Goal: Task Accomplishment & Management: Complete application form

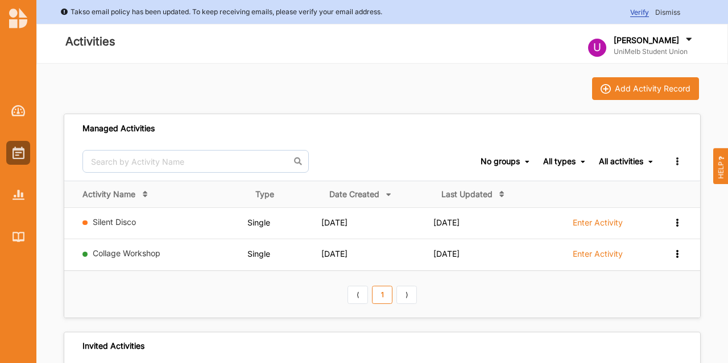
scroll to position [26, 0]
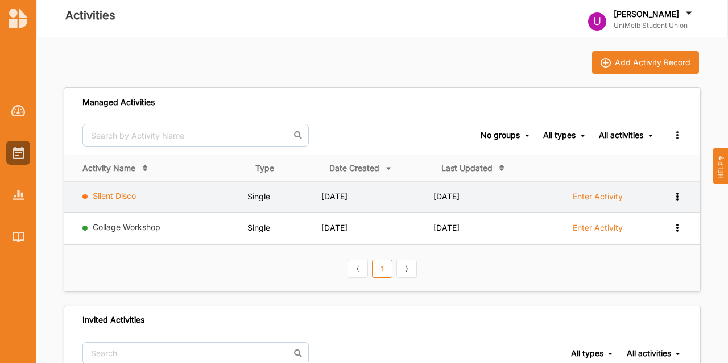
click at [103, 196] on link "Silent Disco" at bounding box center [114, 196] width 43 height 10
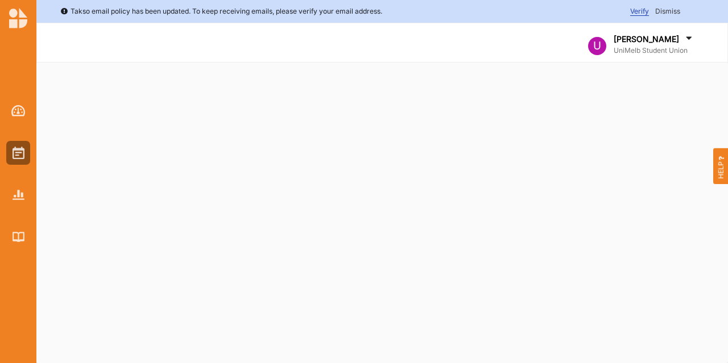
select select "2"
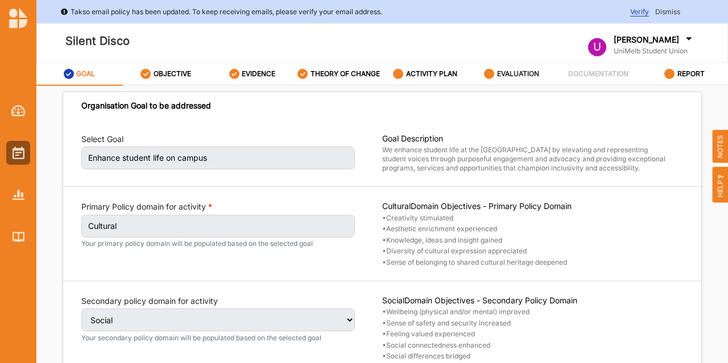
click at [505, 80] on div "EVALUATION" at bounding box center [511, 74] width 55 height 20
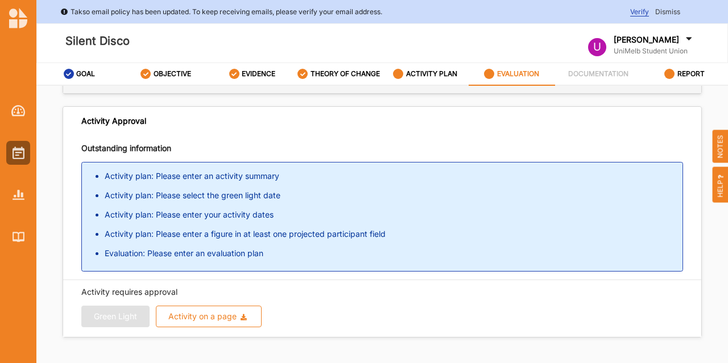
scroll to position [132, 0]
click at [423, 63] on link "ACTIVITY PLAN" at bounding box center [425, 74] width 86 height 23
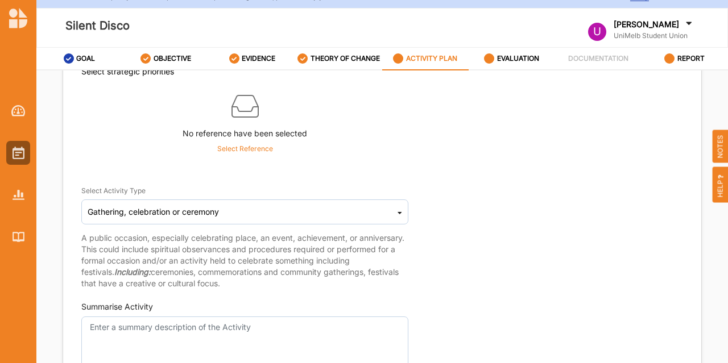
scroll to position [100, 0]
click at [349, 62] on label "THEORY OF CHANGE" at bounding box center [345, 58] width 69 height 9
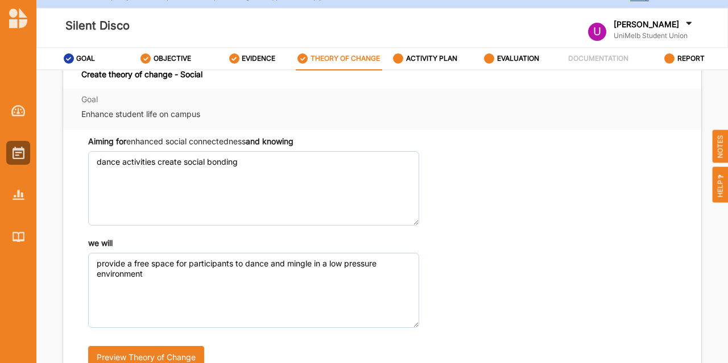
scroll to position [407, 0]
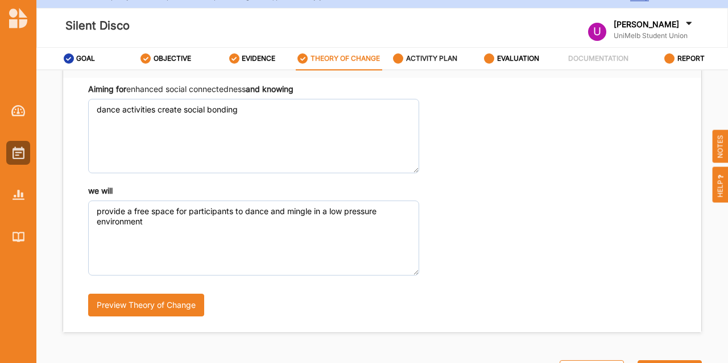
click at [415, 59] on label "ACTIVITY PLAN" at bounding box center [431, 58] width 51 height 9
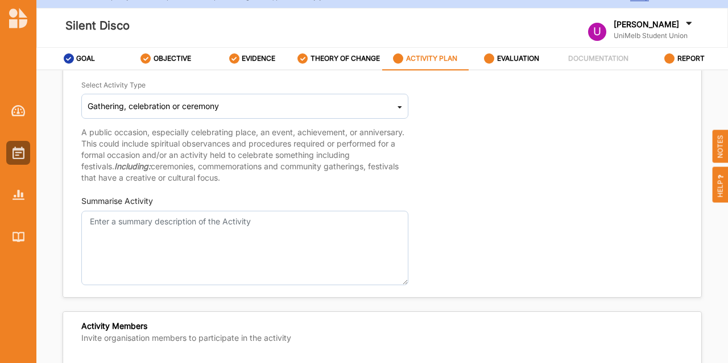
scroll to position [205, 0]
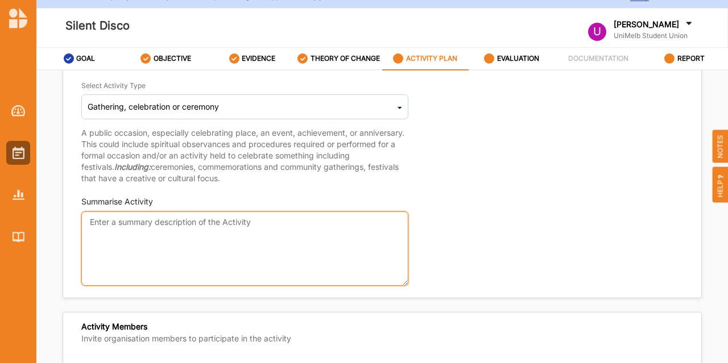
click at [146, 226] on textarea "Summarise Activity" at bounding box center [244, 249] width 327 height 75
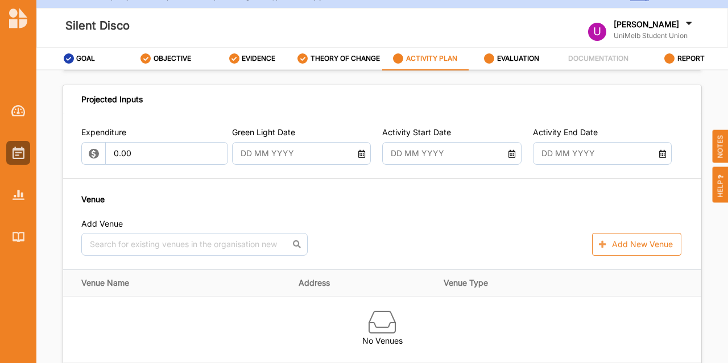
scroll to position [609, 0]
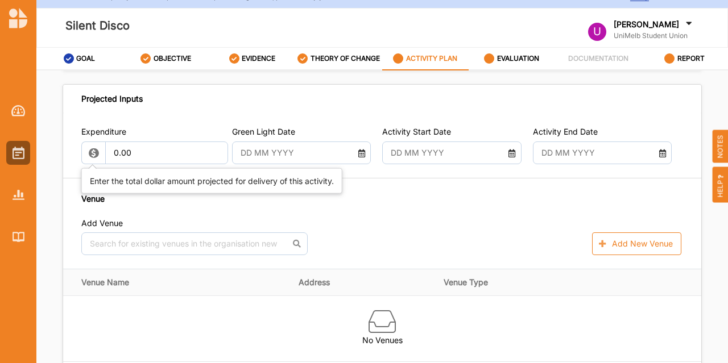
type textarea "A gathering of people to dance together listening to music on headphones. Facil…"
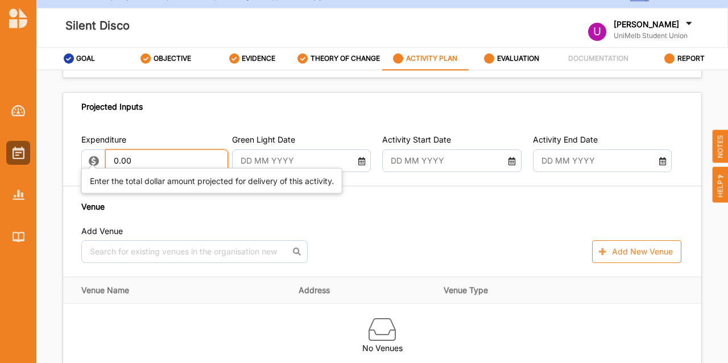
click at [114, 152] on input "0.00" at bounding box center [166, 161] width 123 height 23
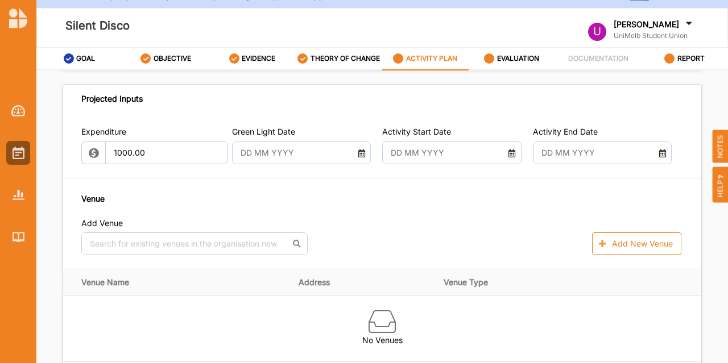
click at [234, 95] on div "Projected Inputs" at bounding box center [382, 99] width 638 height 28
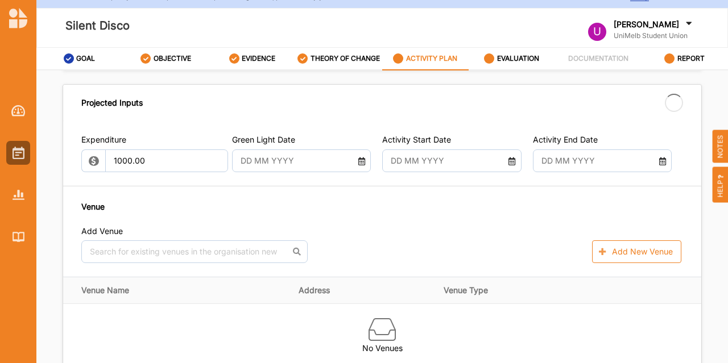
type input "1,000.00"
type input "-1,000.00"
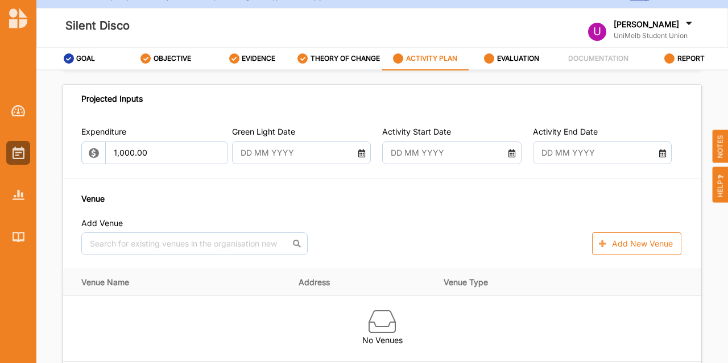
click at [507, 148] on icon at bounding box center [511, 152] width 9 height 8
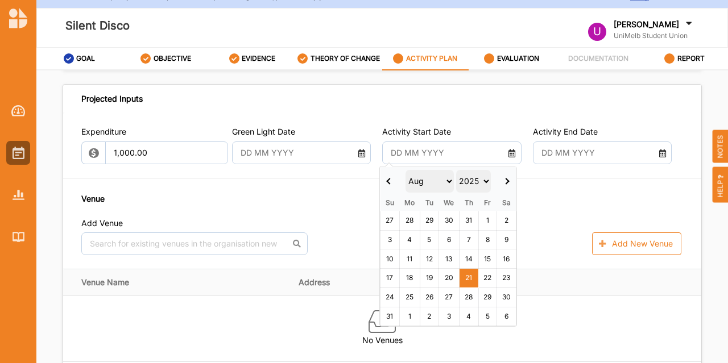
click at [421, 180] on select "Jan Feb Mar Apr May Jun Jul Aug Sep Oct Nov Dec" at bounding box center [430, 181] width 49 height 23
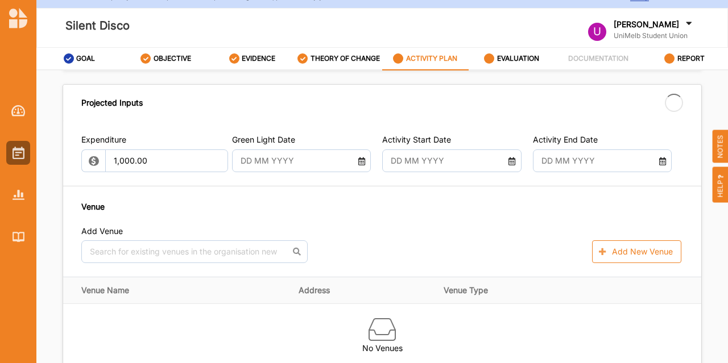
type input "24 Jul 2025"
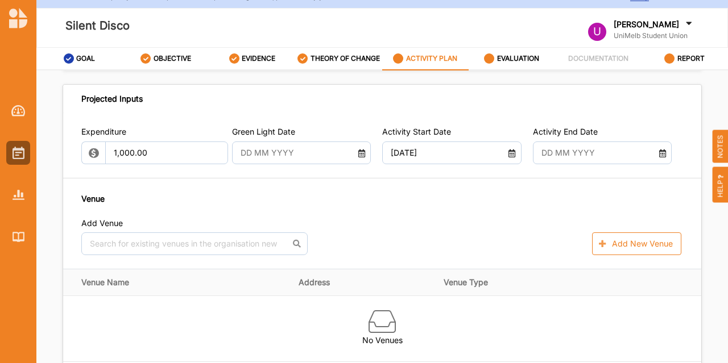
click at [658, 148] on icon at bounding box center [662, 152] width 9 height 8
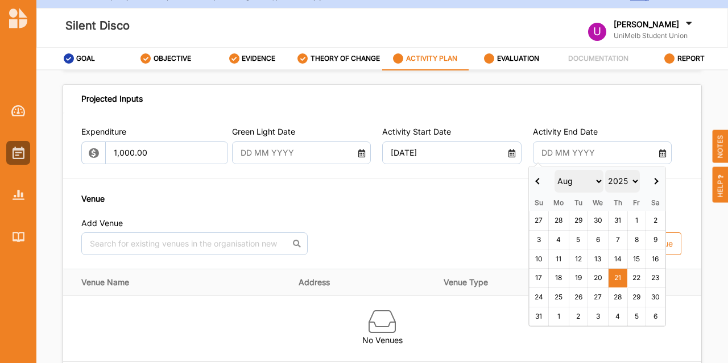
click at [537, 184] on th at bounding box center [539, 181] width 19 height 28
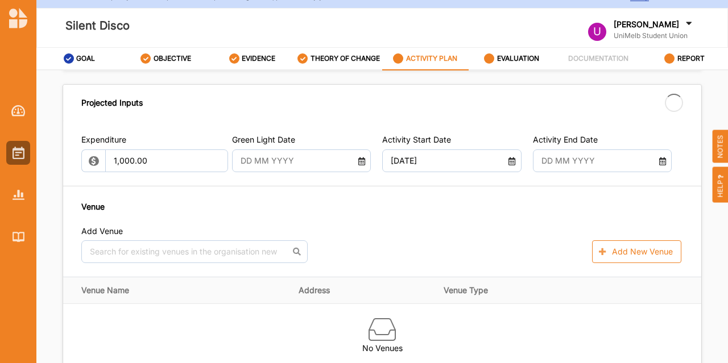
type input "24 Jul 2025"
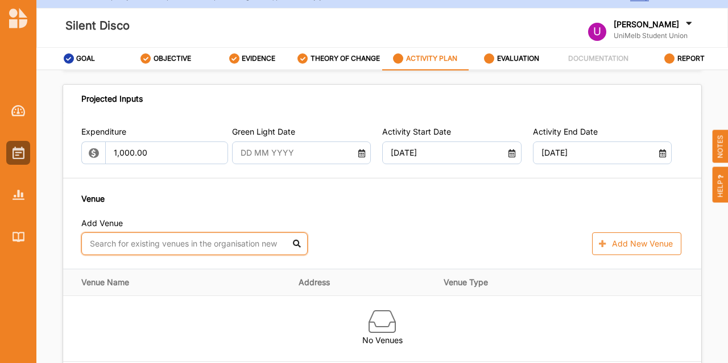
click at [212, 242] on input "text" at bounding box center [194, 244] width 226 height 23
type input "Amp"
click at [183, 258] on div "Amphitheatre" at bounding box center [194, 270] width 225 height 24
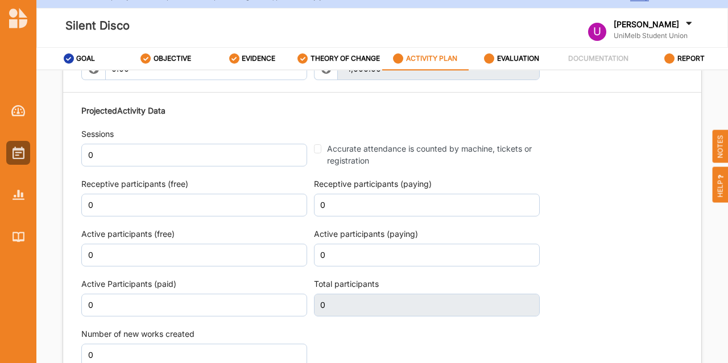
scroll to position [1339, 0]
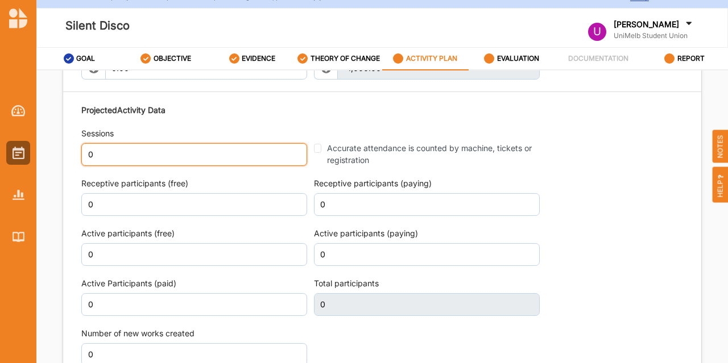
click at [110, 146] on input "0" at bounding box center [194, 154] width 226 height 23
type input "1"
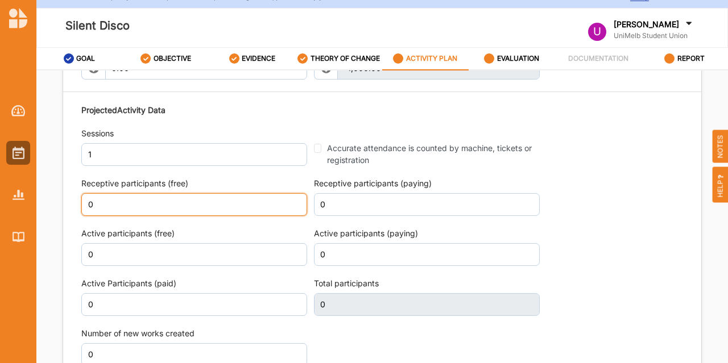
click at [101, 196] on input "0" at bounding box center [194, 204] width 226 height 23
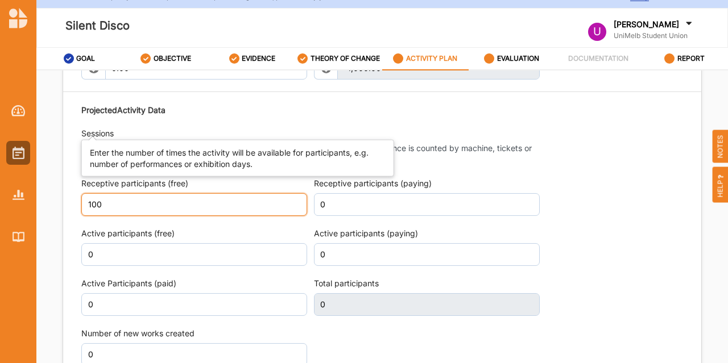
type input "100"
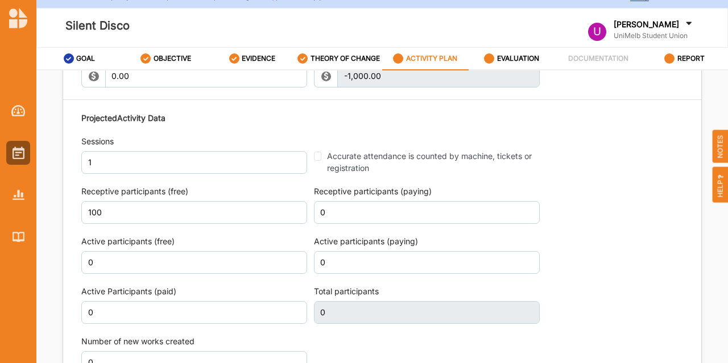
scroll to position [1347, 0]
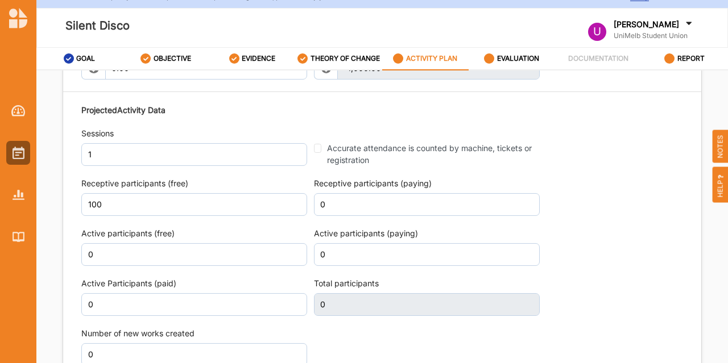
type input "100"
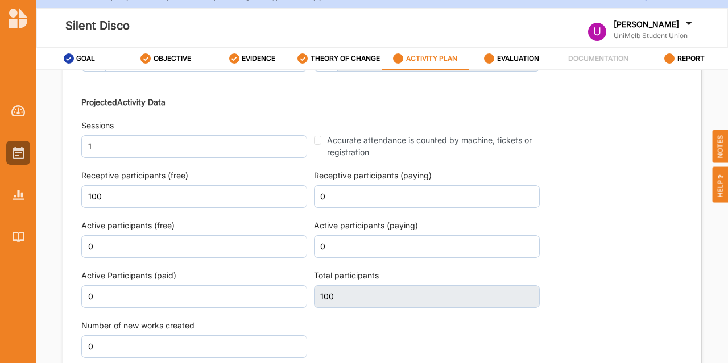
scroll to position [1339, 0]
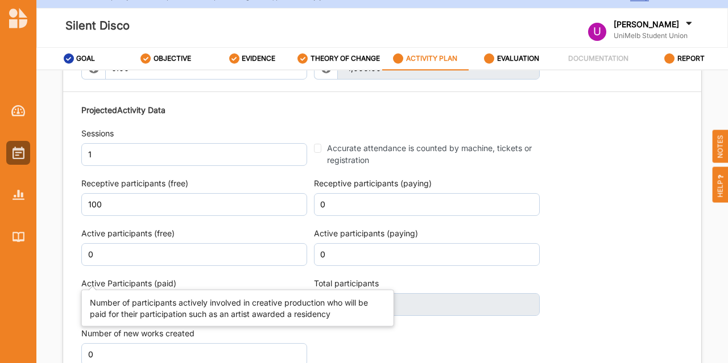
drag, startPoint x: 208, startPoint y: 118, endPoint x: 88, endPoint y: 283, distance: 204.0
click at [88, 283] on label "Active Participants (paid)" at bounding box center [194, 283] width 226 height 11
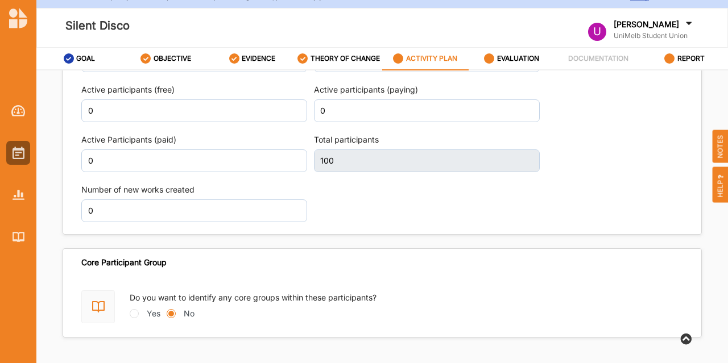
scroll to position [72, 0]
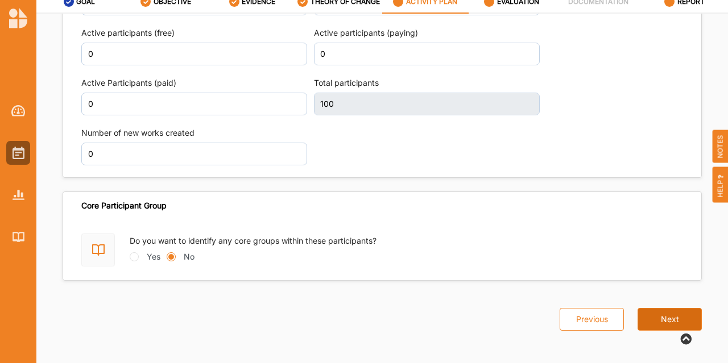
click at [677, 308] on button "Next" at bounding box center [670, 319] width 64 height 23
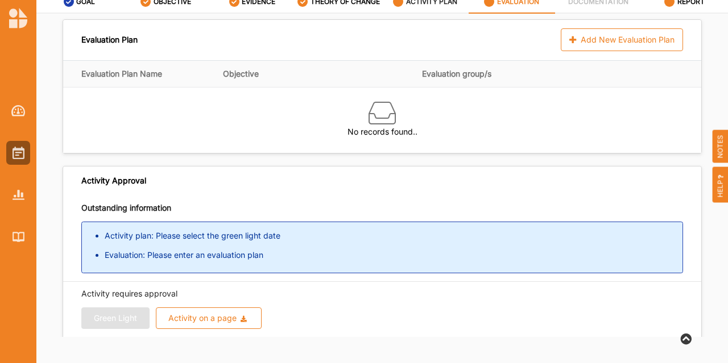
click at [423, 5] on label "ACTIVITY PLAN" at bounding box center [431, 1] width 51 height 9
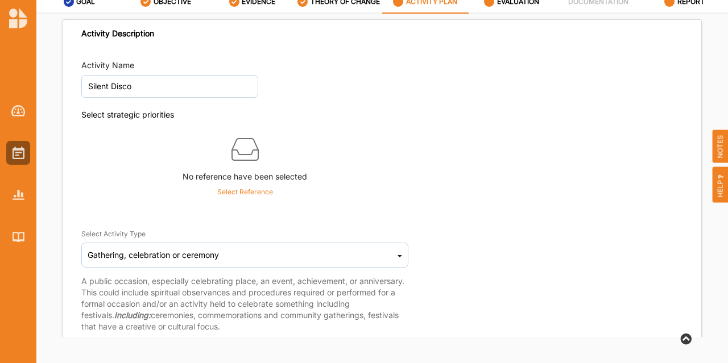
click at [423, 5] on label "ACTIVITY PLAN" at bounding box center [431, 1] width 51 height 9
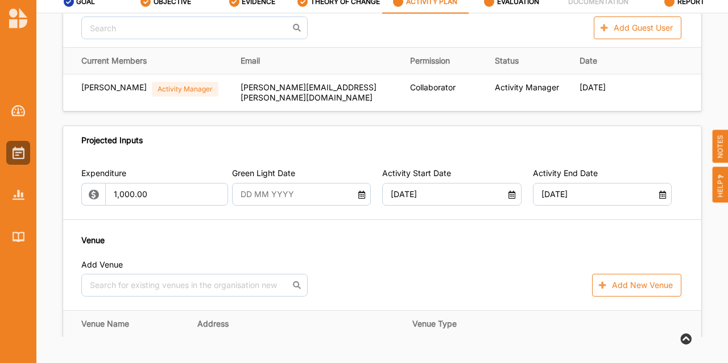
scroll to position [532, 0]
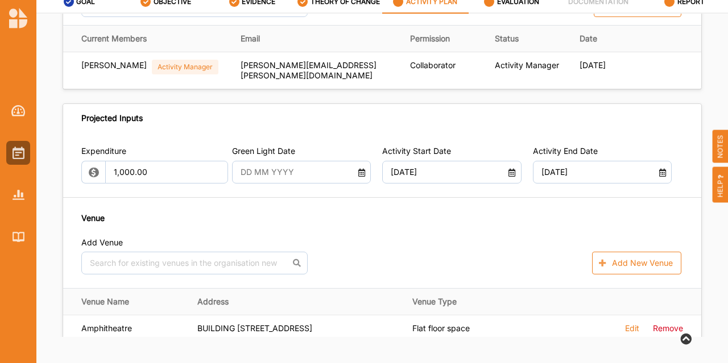
click at [256, 180] on input "text" at bounding box center [295, 172] width 123 height 23
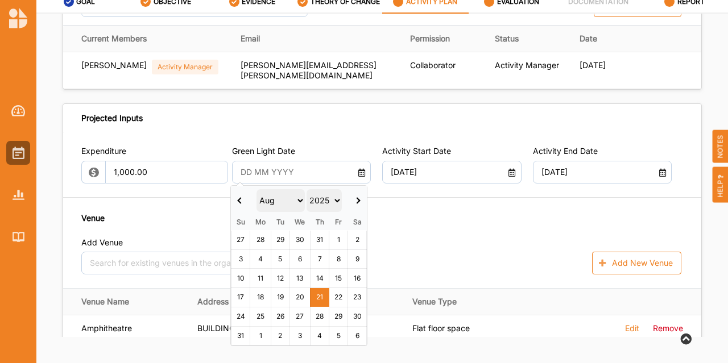
click at [235, 200] on th at bounding box center [240, 201] width 19 height 28
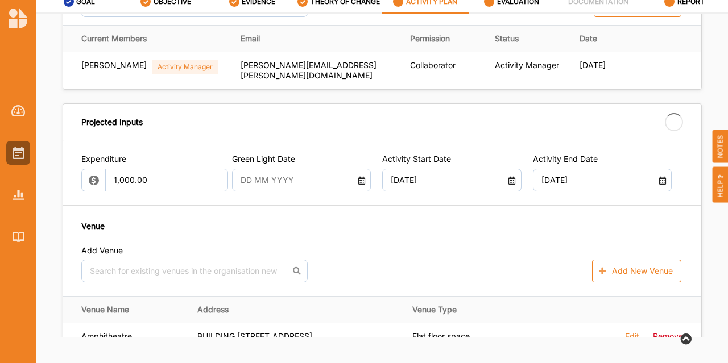
type input "01 Jul 2025"
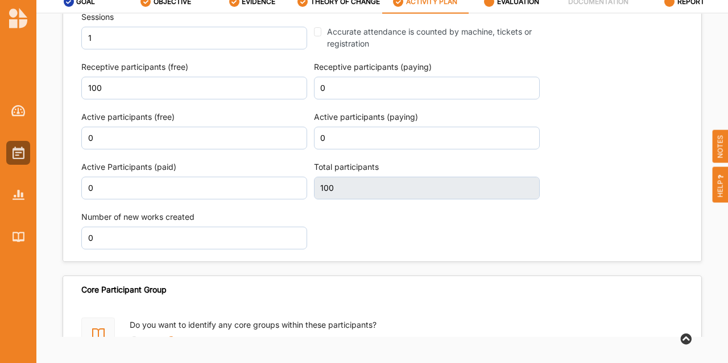
scroll to position [1483, 0]
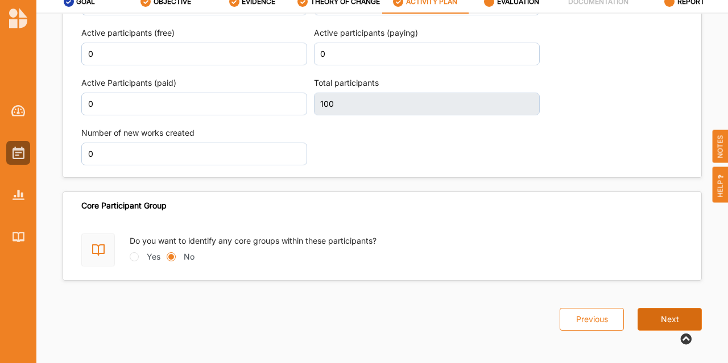
click at [659, 311] on button "Next" at bounding box center [670, 319] width 64 height 23
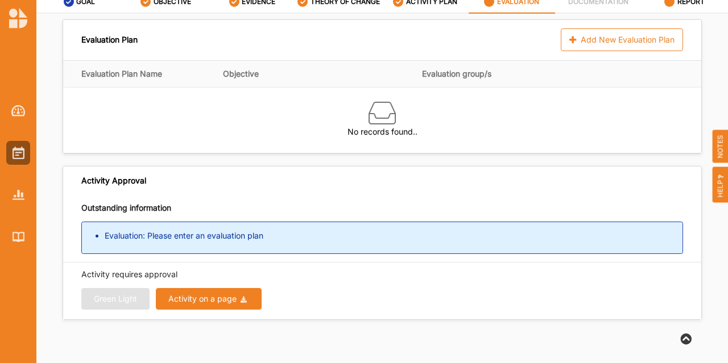
scroll to position [27, 0]
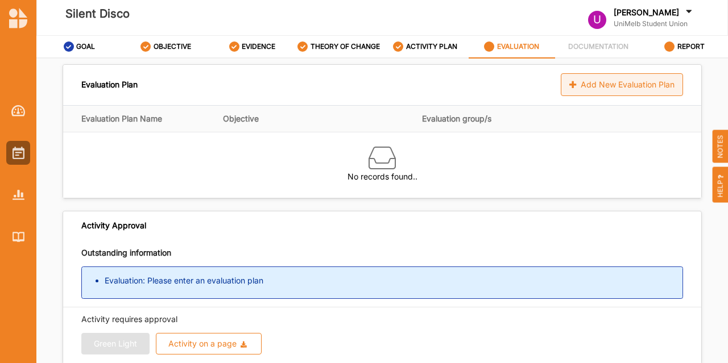
click at [596, 88] on div "Add New Evaluation Plan" at bounding box center [622, 84] width 122 height 23
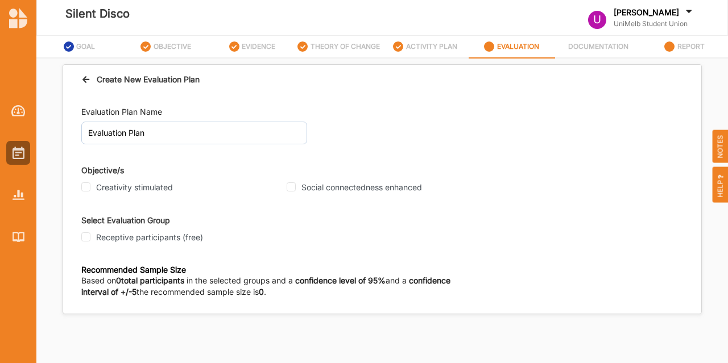
click at [146, 188] on label "Creativity stimulated" at bounding box center [134, 188] width 77 height 10
click at [90, 188] on input "Creativity stimulated" at bounding box center [85, 187] width 9 height 9
checkbox input "true"
click at [318, 186] on label "Social connectedness enhanced" at bounding box center [361, 188] width 121 height 10
click at [296, 186] on input "Social connectedness enhanced" at bounding box center [291, 187] width 9 height 9
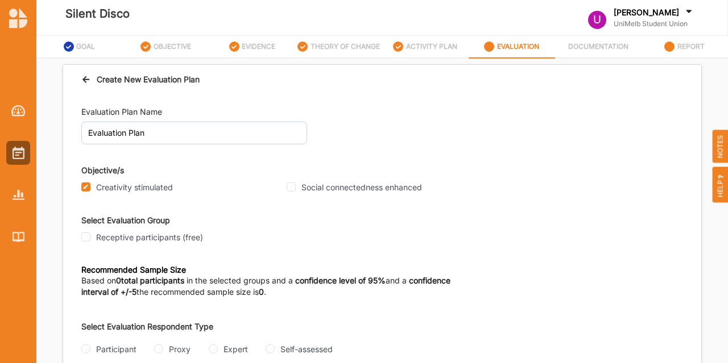
checkbox input "true"
click at [93, 183] on div "Creativity stimulated" at bounding box center [180, 188] width 198 height 10
click at [86, 241] on input "Receptive participants (free)" at bounding box center [85, 237] width 9 height 9
checkbox input "true"
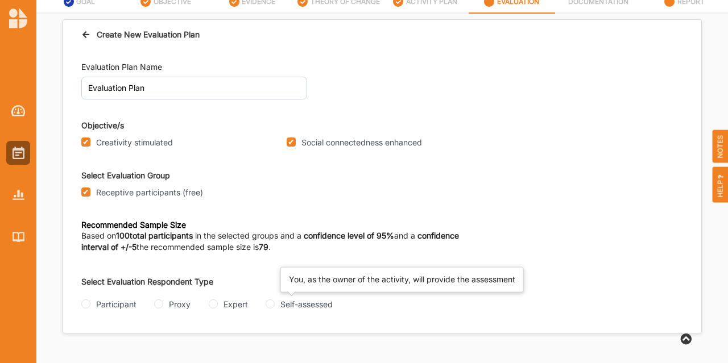
click at [308, 302] on div "Self-assessed" at bounding box center [306, 305] width 52 height 12
click at [275, 302] on input "Self-assessed" at bounding box center [270, 304] width 9 height 9
radio input "true"
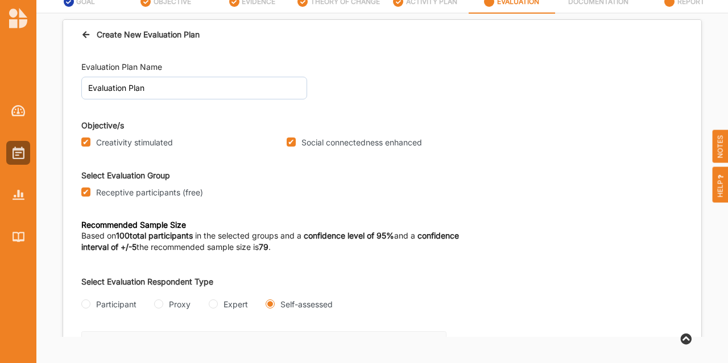
scroll to position [88, 0]
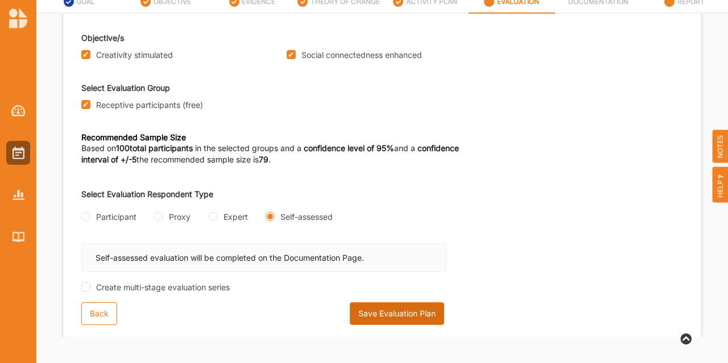
click at [416, 305] on button "Save Evaluation Plan" at bounding box center [397, 314] width 94 height 23
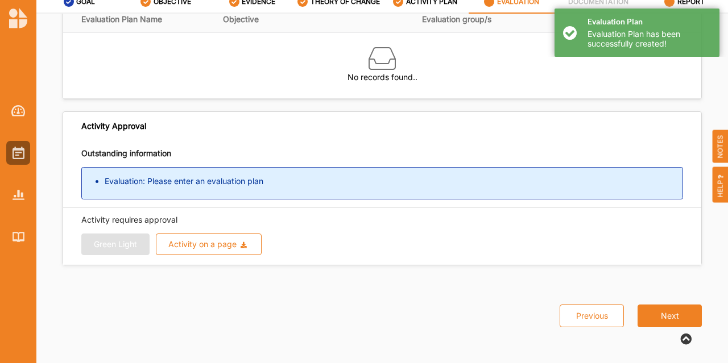
scroll to position [0, 0]
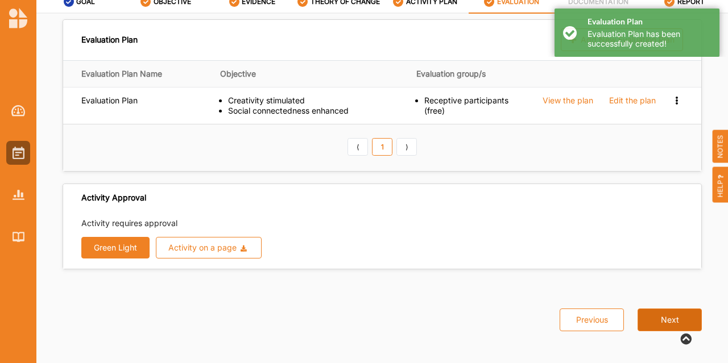
click at [671, 313] on button "Next" at bounding box center [670, 320] width 64 height 23
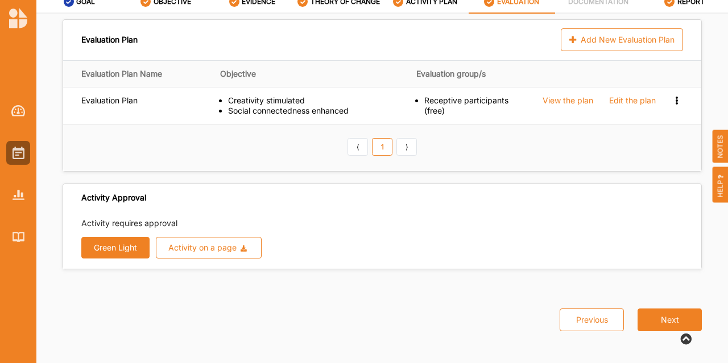
click at [109, 243] on button "Green Light" at bounding box center [115, 248] width 68 height 22
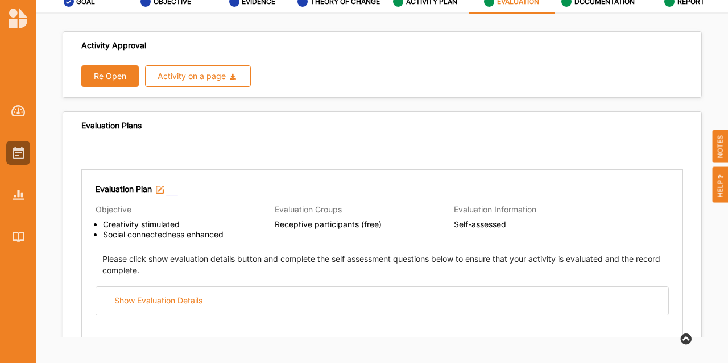
radio input "true"
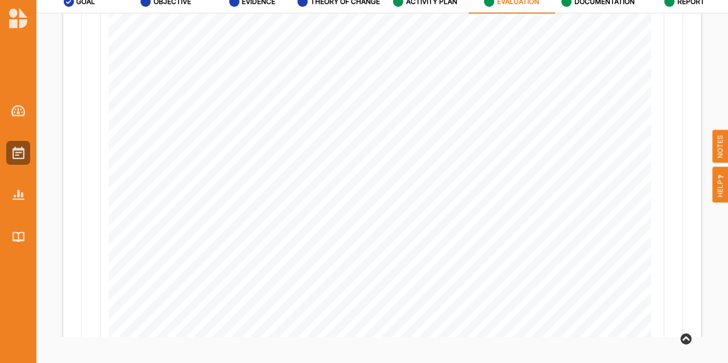
scroll to position [736, 0]
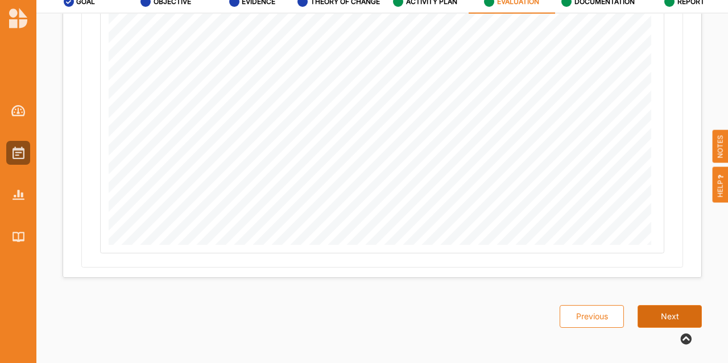
click at [642, 305] on button "Next" at bounding box center [670, 316] width 64 height 23
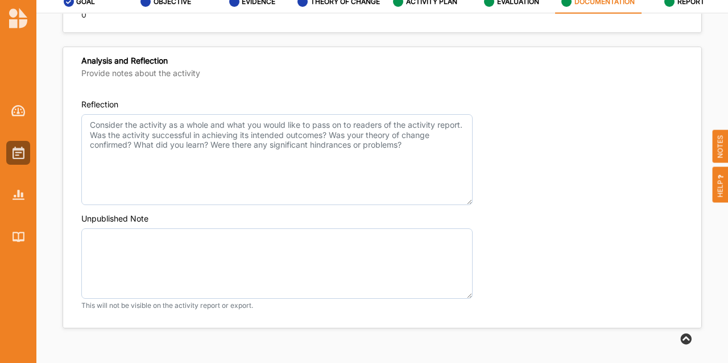
scroll to position [814, 0]
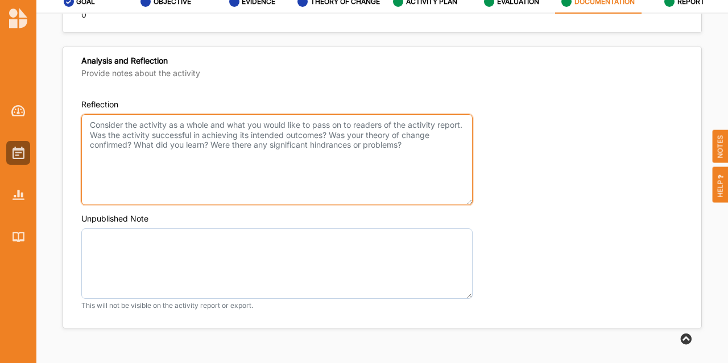
click at [86, 119] on textarea "Reflection" at bounding box center [276, 159] width 391 height 91
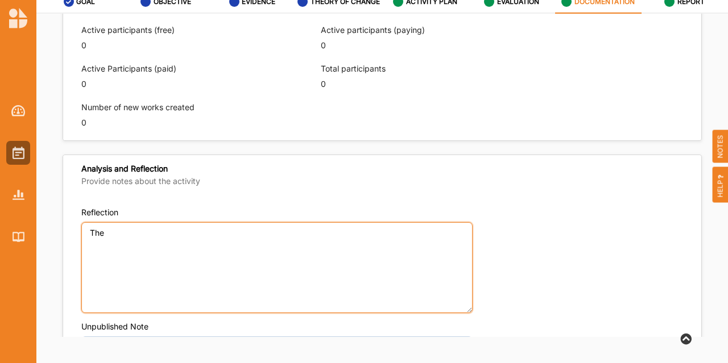
scroll to position [692, 0]
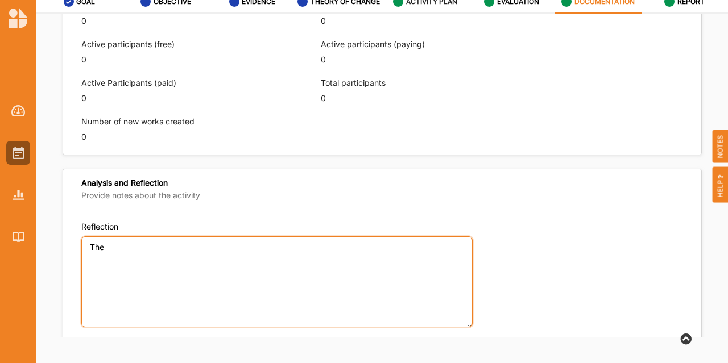
type textarea "The"
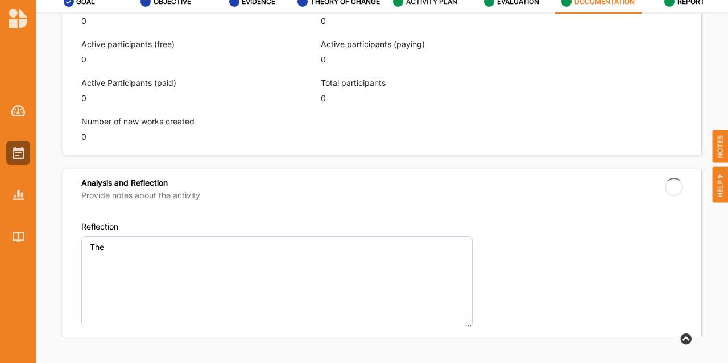
click at [427, 4] on label "ACTIVITY PLAN" at bounding box center [431, 1] width 51 height 9
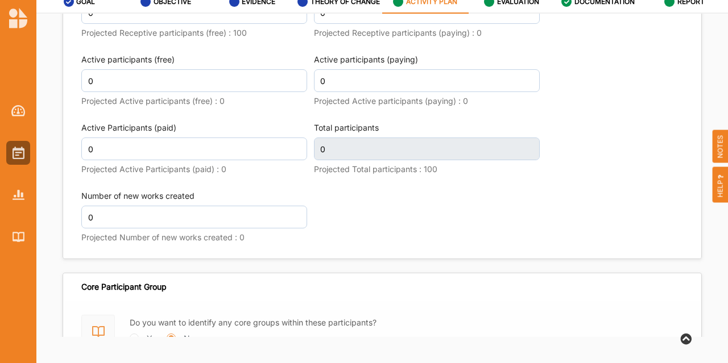
scroll to position [1520, 0]
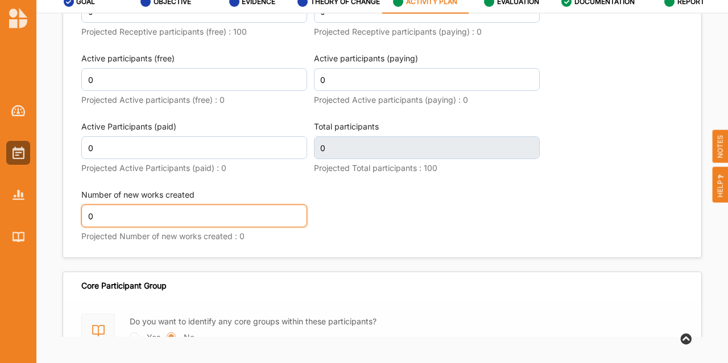
click at [181, 213] on input "0" at bounding box center [194, 216] width 226 height 23
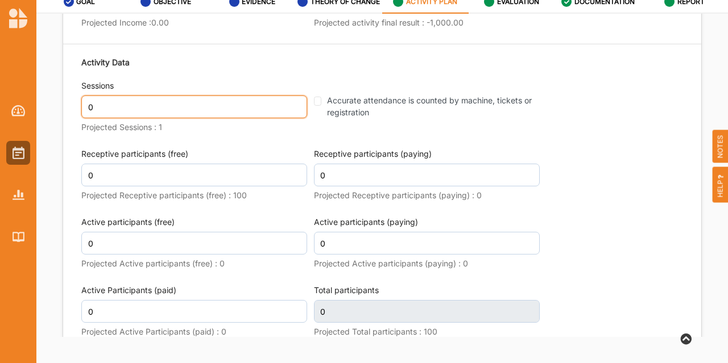
scroll to position [1364, 0]
click at [181, 100] on input "0" at bounding box center [194, 107] width 226 height 23
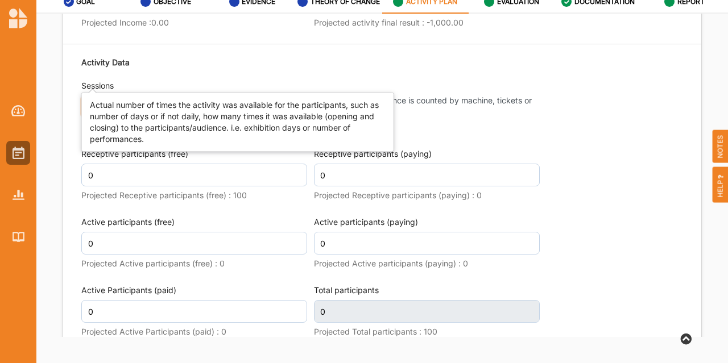
type input "1"
click at [191, 65] on div "Activity Data Sessions 1 Projected Sessions : 1 Accurate attendance is counted …" at bounding box center [382, 233] width 602 height 365
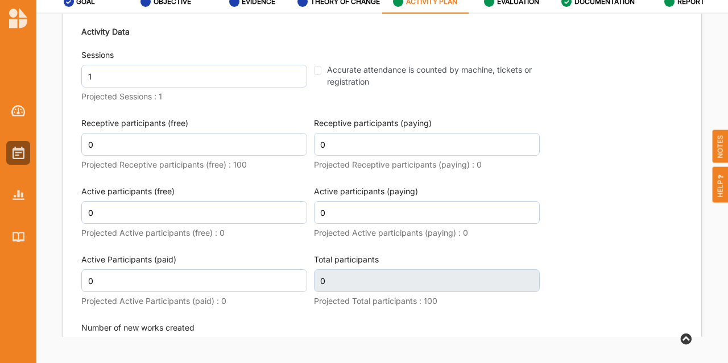
scroll to position [1387, 0]
click at [101, 139] on input "0" at bounding box center [194, 144] width 226 height 23
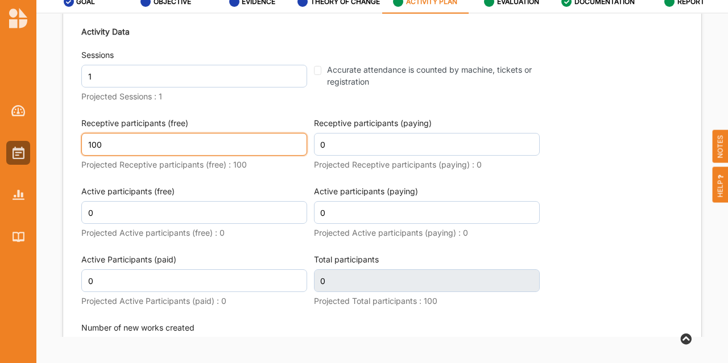
type input "100"
click at [195, 108] on div "Activity Data Sessions 1 Projected Sessions : 1 Accurate attendance is counted …" at bounding box center [382, 202] width 602 height 365
type input "100"
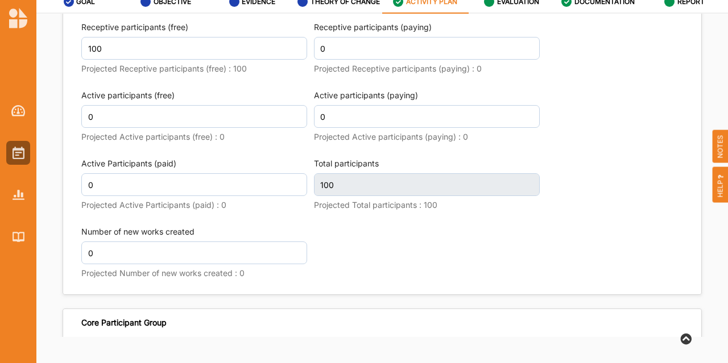
scroll to position [1600, 0]
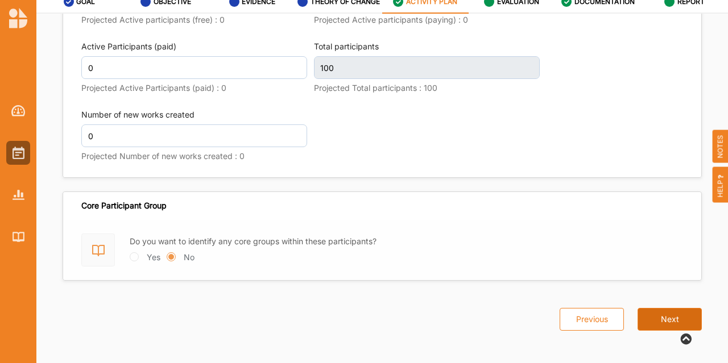
click at [654, 314] on button "Next" at bounding box center [670, 319] width 64 height 23
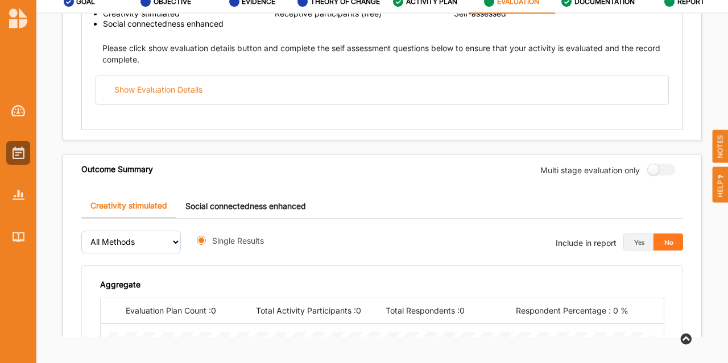
radio input "true"
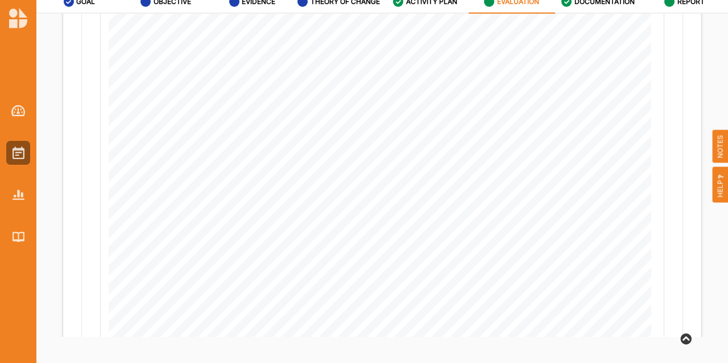
scroll to position [736, 0]
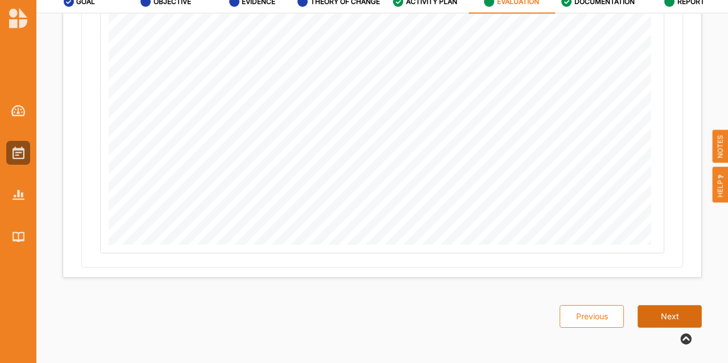
click at [646, 311] on button "Next" at bounding box center [670, 316] width 64 height 23
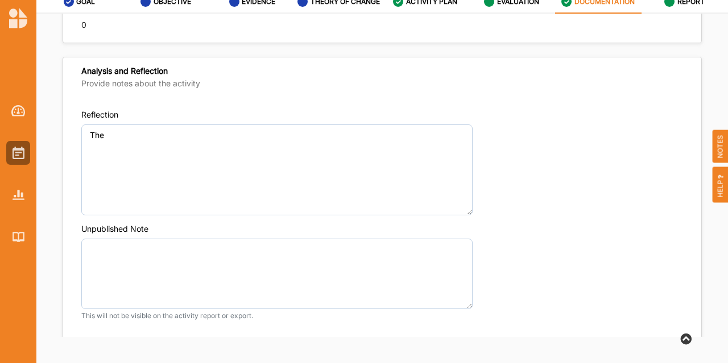
scroll to position [806, 0]
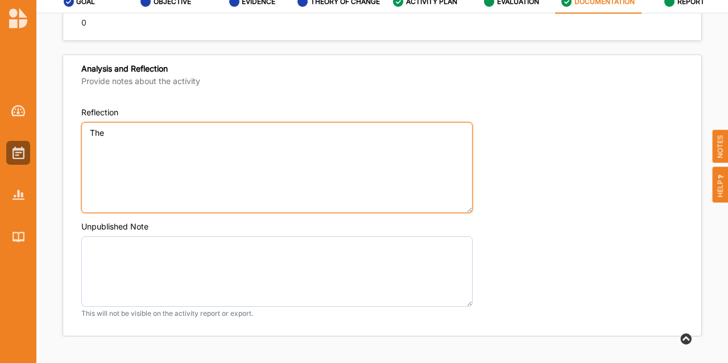
click at [192, 160] on textarea "The" at bounding box center [276, 167] width 391 height 91
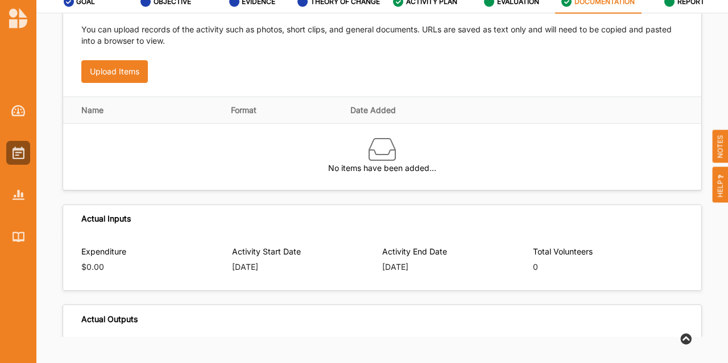
scroll to position [215, 0]
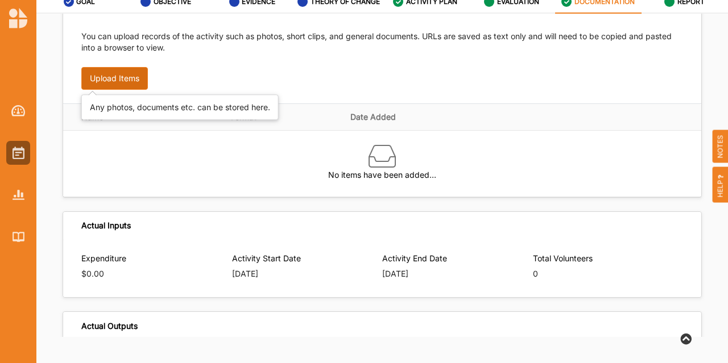
click at [121, 76] on button "Upload Items" at bounding box center [114, 78] width 67 height 23
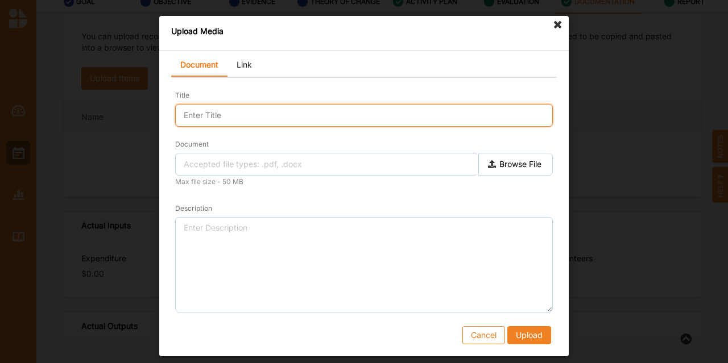
click at [226, 107] on input "Title" at bounding box center [364, 115] width 378 height 23
type input "Video Recording_Silent Disco"
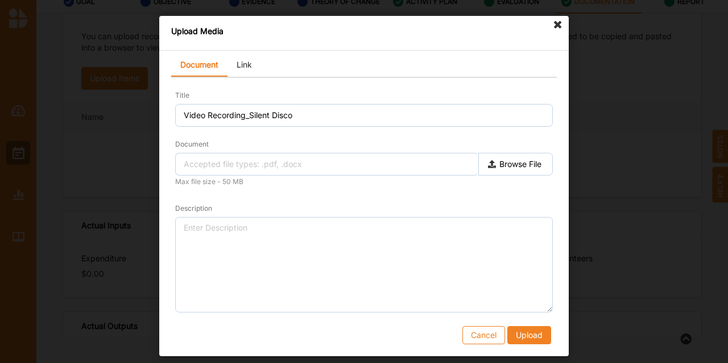
click at [506, 160] on label "Browse File" at bounding box center [515, 164] width 75 height 23
click at [0, 0] on input "Document" at bounding box center [0, 0] width 0 height 0
click at [526, 160] on label "Browse File" at bounding box center [515, 164] width 75 height 23
click at [0, 0] on input "Document" at bounding box center [0, 0] width 0 height 0
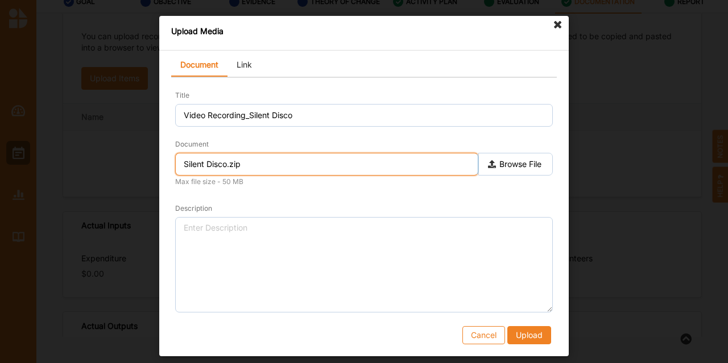
click at [283, 164] on input "Silent Disco.zip" at bounding box center [326, 164] width 303 height 23
click at [251, 167] on input "Silent Disco.zip" at bounding box center [326, 164] width 303 height 23
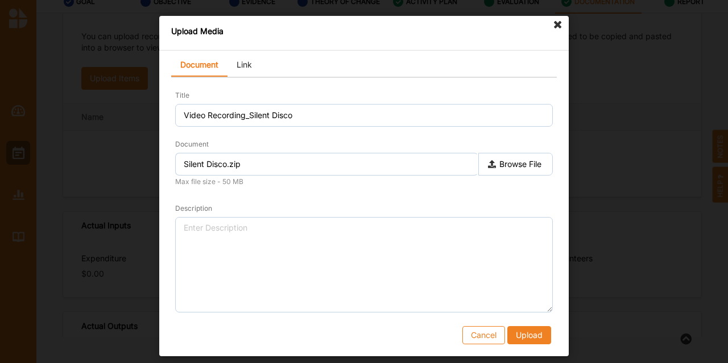
click at [502, 162] on label "Browse File" at bounding box center [515, 164] width 75 height 23
click at [0, 0] on input "Document" at bounding box center [0, 0] width 0 height 0
type input "IMG_1499.MOV"
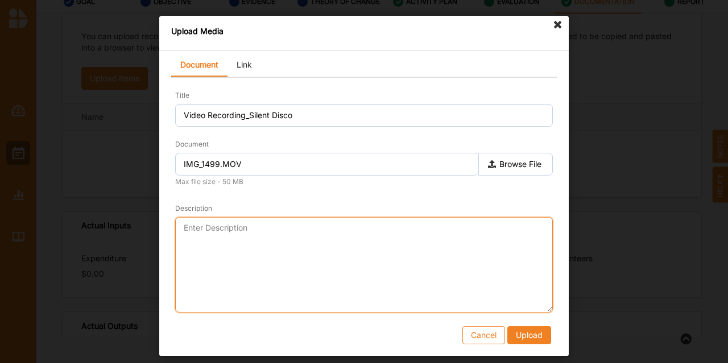
click at [405, 229] on textarea "Description" at bounding box center [364, 265] width 378 height 96
type textarea "Video of Silent Disco"
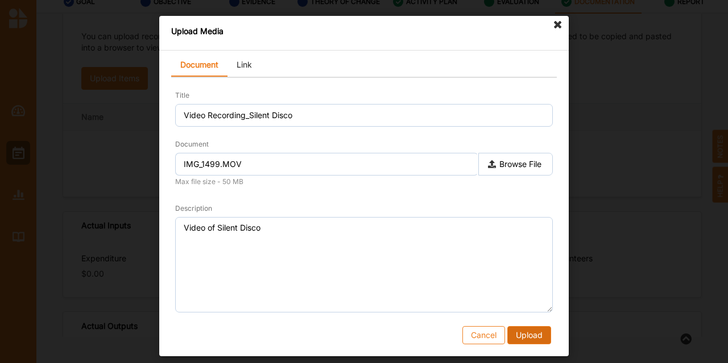
click at [529, 336] on button "Upload" at bounding box center [529, 335] width 44 height 18
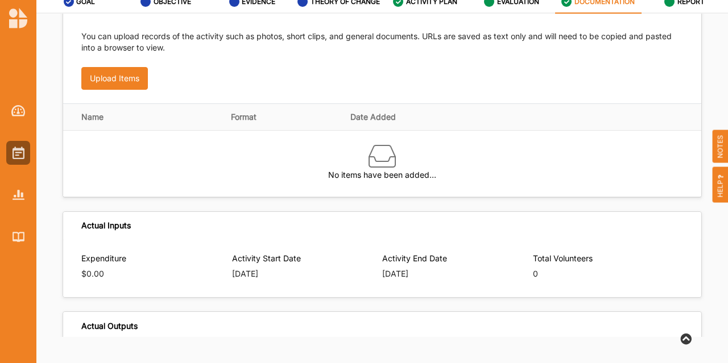
click at [114, 89] on div "You can upload records of the activity such as photos, short clips, and general…" at bounding box center [382, 60] width 638 height 86
click at [111, 82] on button "Upload Items" at bounding box center [114, 78] width 67 height 23
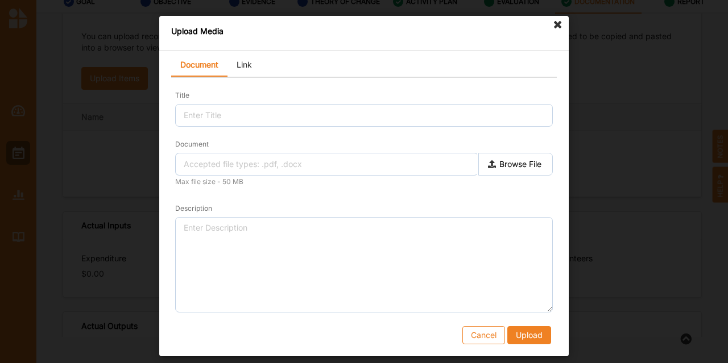
click at [527, 160] on label "Browse File" at bounding box center [515, 164] width 75 height 23
click at [0, 0] on input "Document" at bounding box center [0, 0] width 0 height 0
type input "Silent Disco video.zip"
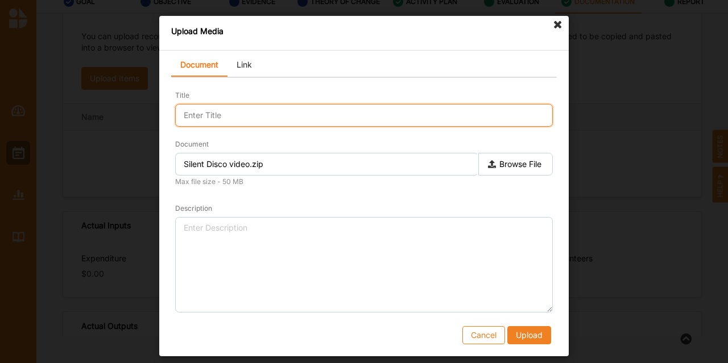
click at [276, 110] on input "Title" at bounding box center [364, 115] width 378 height 23
type input "Silent Disco video"
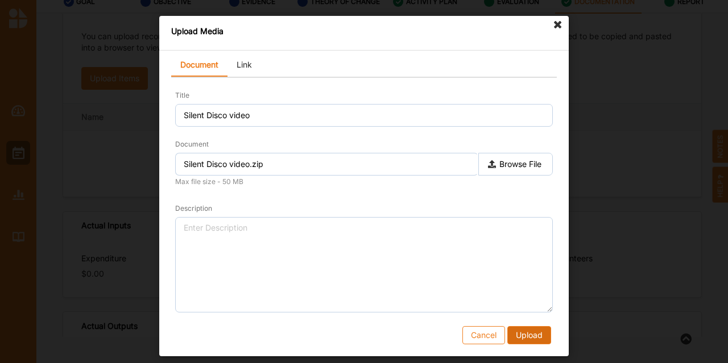
click at [527, 336] on button "Upload" at bounding box center [529, 335] width 44 height 18
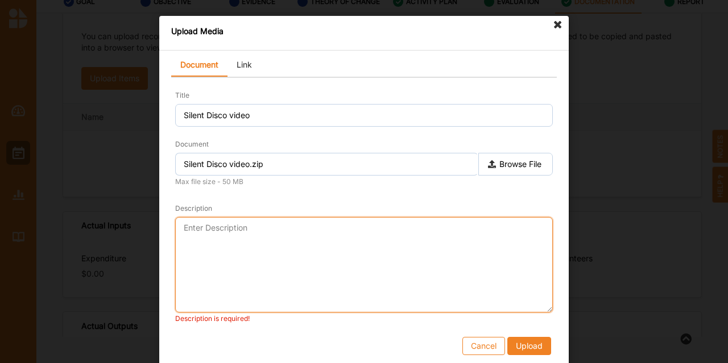
click at [324, 254] on textarea "Description" at bounding box center [364, 265] width 378 height 96
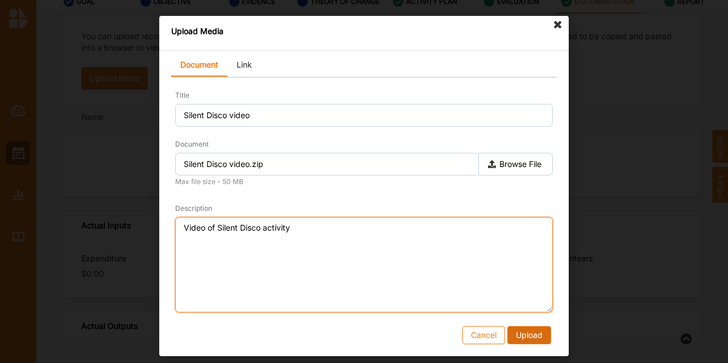
type textarea "Video of Silent Disco activity"
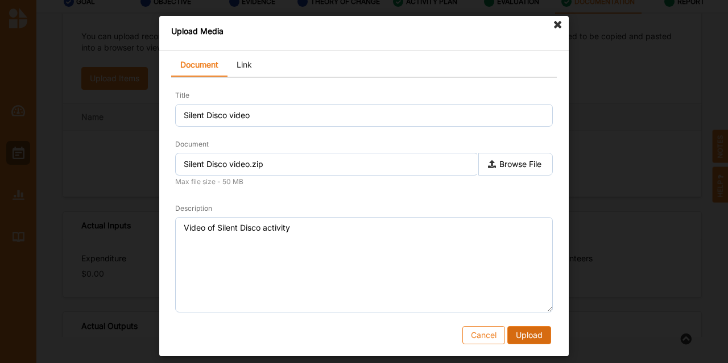
click at [549, 337] on button "Upload" at bounding box center [529, 335] width 44 height 18
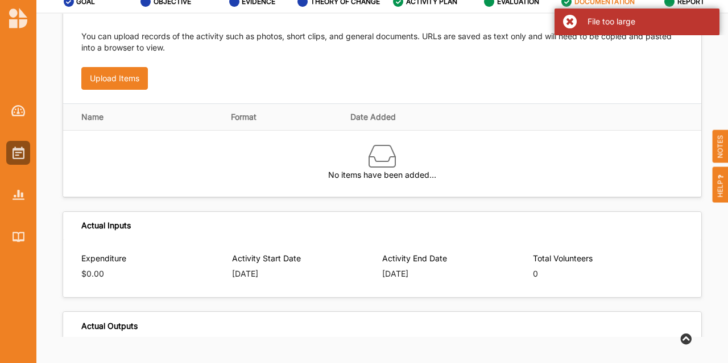
click at [569, 21] on div "File too large" at bounding box center [637, 22] width 165 height 27
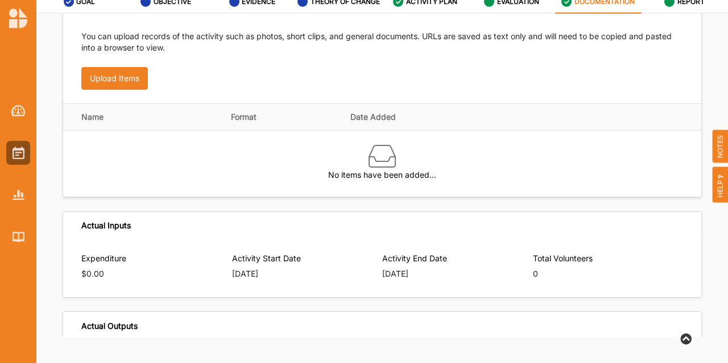
scroll to position [184, 0]
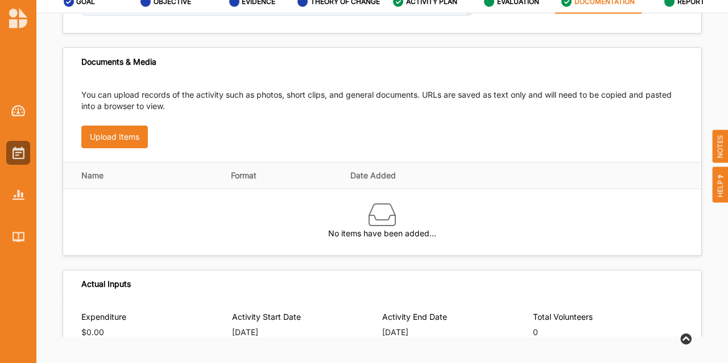
scroll to position [156, 0]
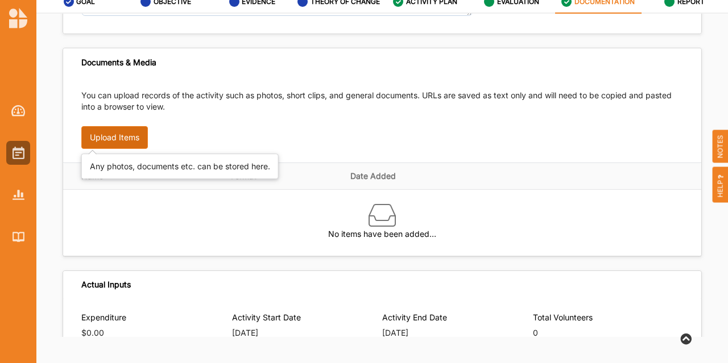
click at [104, 136] on button "Upload Items" at bounding box center [114, 137] width 67 height 23
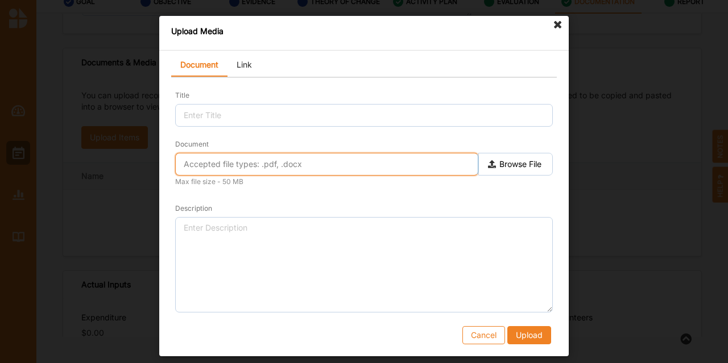
click at [262, 167] on input "text" at bounding box center [326, 164] width 303 height 23
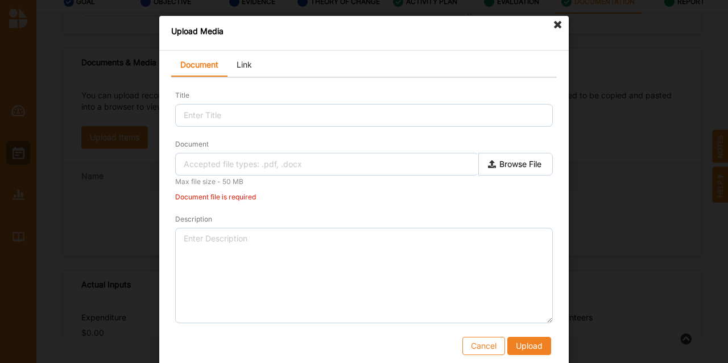
click at [239, 67] on link "Link" at bounding box center [244, 65] width 34 height 23
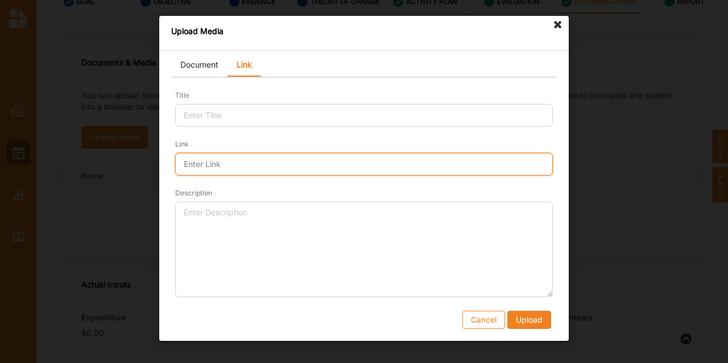
click at [221, 163] on input "Link" at bounding box center [364, 164] width 378 height 23
paste input "https://unimelbcloud.sharepoint.com/:u:/r/teams/UMSUEventsTeamsite/Shared%20Doc…"
type input "https://unimelbcloud.sharepoint.com/:u:/r/teams/UMSUEventsTeamsite/Shared%20Doc…"
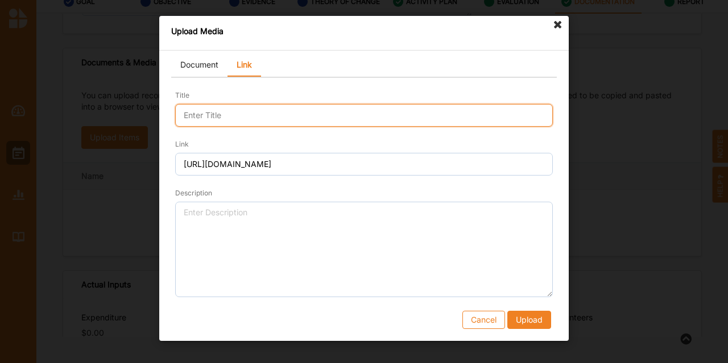
scroll to position [0, 0]
click at [224, 114] on input "Title" at bounding box center [364, 115] width 378 height 23
type input "Silent Disco video"
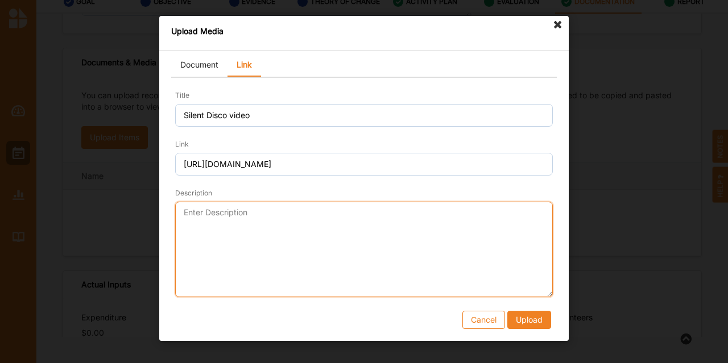
click at [220, 211] on textarea "Description" at bounding box center [364, 250] width 378 height 96
click at [242, 213] on textarea "Silent disco viceo" at bounding box center [364, 250] width 378 height 96
type textarea "Silent disco video"
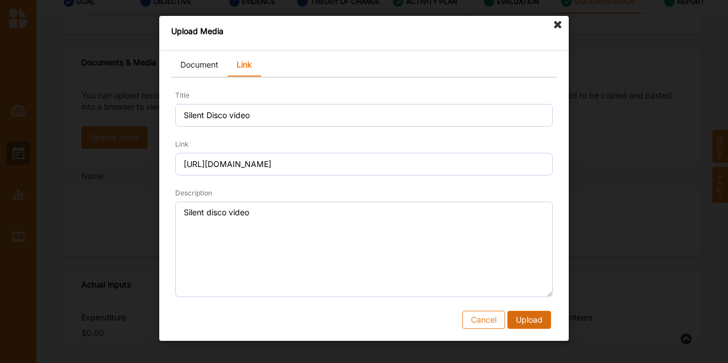
click at [530, 325] on button "Upload" at bounding box center [529, 320] width 44 height 18
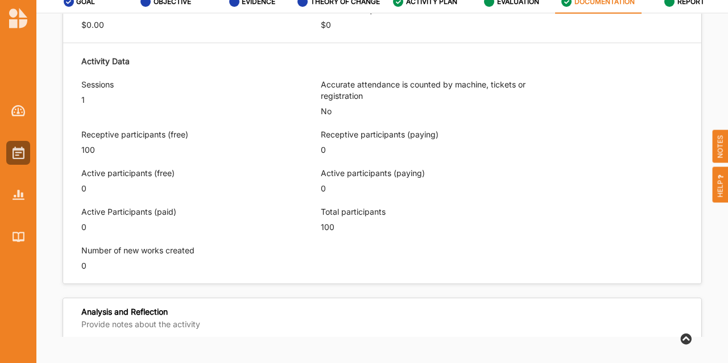
scroll to position [548, 0]
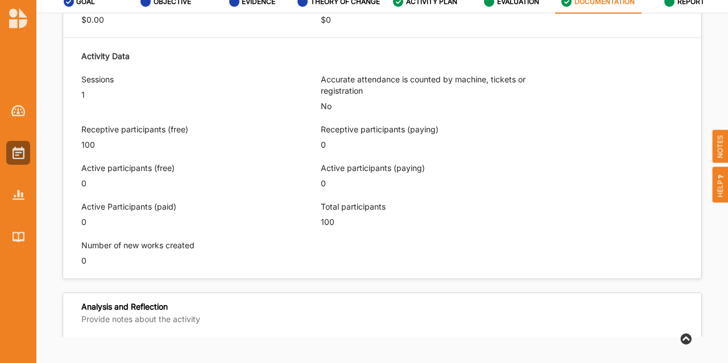
click at [90, 80] on label "Sessions" at bounding box center [194, 79] width 226 height 11
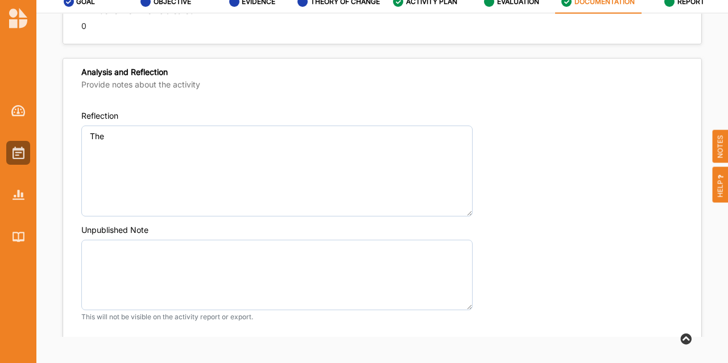
scroll to position [784, 0]
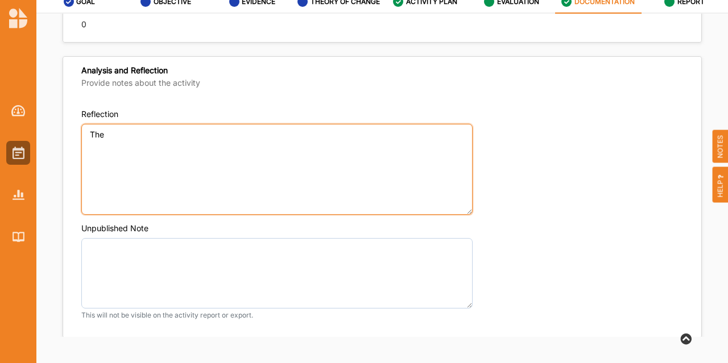
click at [127, 133] on textarea "The" at bounding box center [276, 169] width 391 height 91
click at [188, 131] on textarea "The event was really fun, participants" at bounding box center [276, 169] width 391 height 91
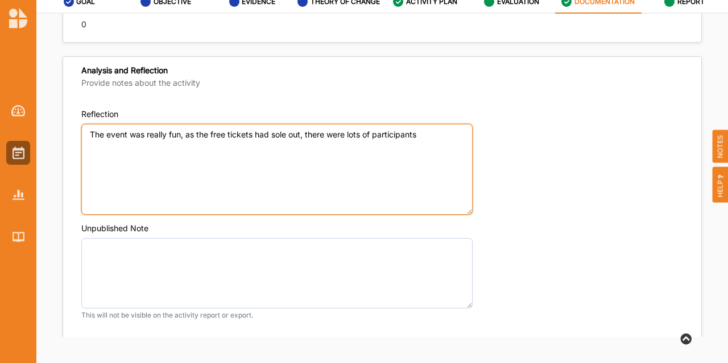
click at [425, 130] on textarea "The event was really fun, as the free tickets had sole out, there were lots of …" at bounding box center [276, 169] width 391 height 91
click at [286, 130] on textarea "The event was really fun, as the free tickets had sole out, there were lots of …" at bounding box center [276, 169] width 391 height 91
click at [273, 141] on textarea "The event was really fun, as the free tickets had sold out, there were lots of …" at bounding box center [276, 169] width 391 height 91
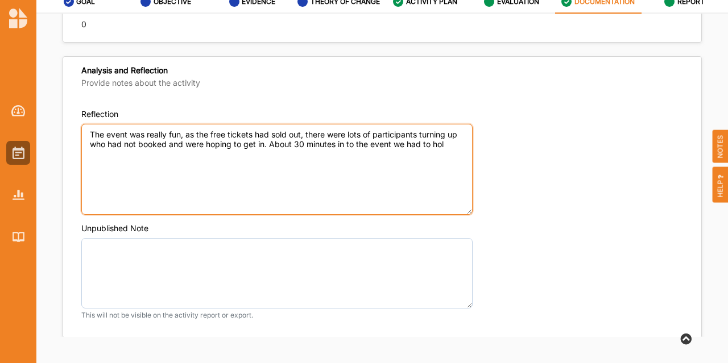
drag, startPoint x: 447, startPoint y: 142, endPoint x: 268, endPoint y: 138, distance: 178.6
click at [268, 138] on textarea "The event was really fun, as the free tickets had sold out, there were lots of …" at bounding box center [276, 169] width 391 height 91
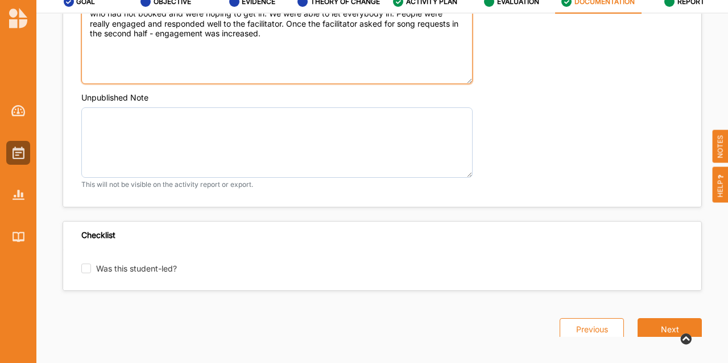
scroll to position [915, 0]
type textarea "The event was really fun, as the free tickets had sold out, there were lots of …"
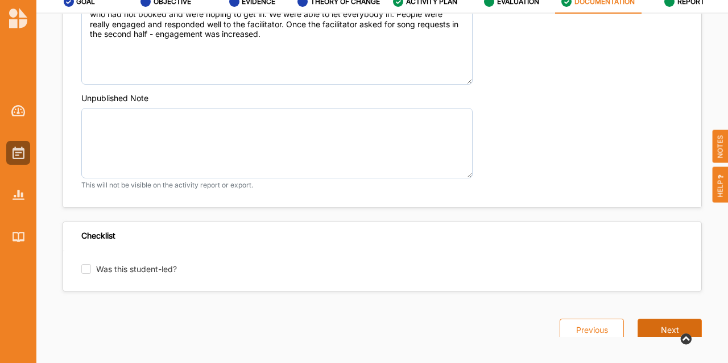
click at [644, 321] on button "Next" at bounding box center [670, 330] width 64 height 23
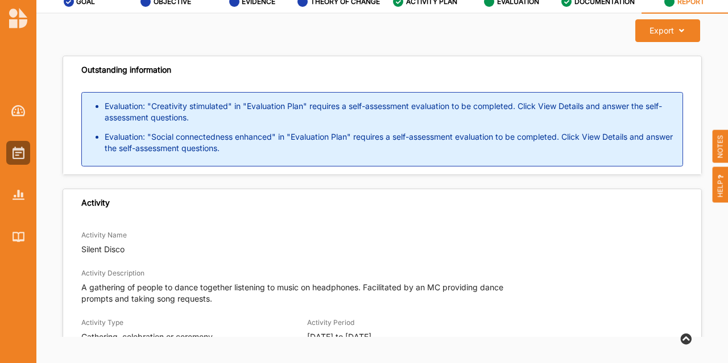
scroll to position [60, 0]
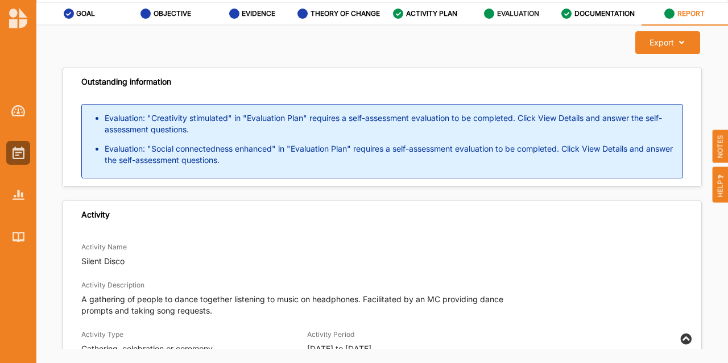
click at [504, 8] on div "EVALUATION" at bounding box center [511, 13] width 55 height 20
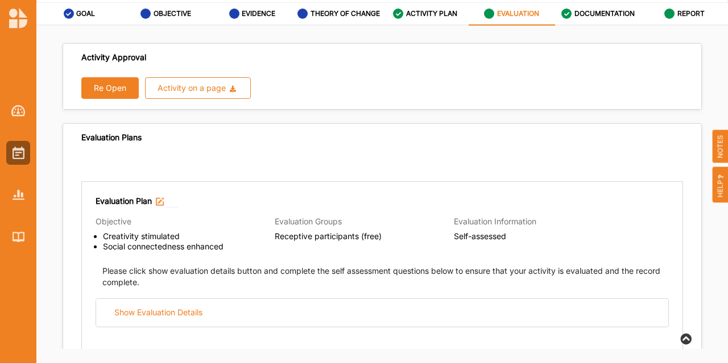
radio input "true"
click at [114, 85] on button "Re Open" at bounding box center [109, 88] width 57 height 22
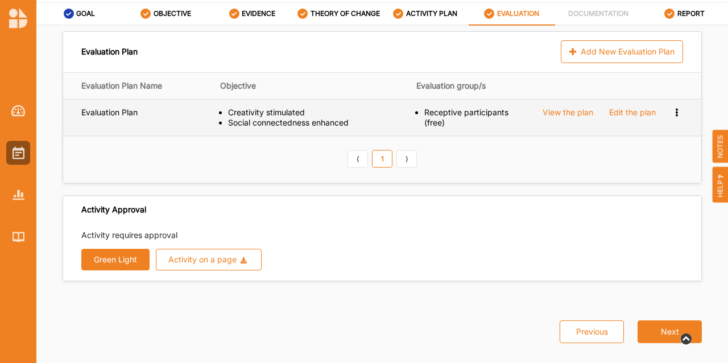
click at [631, 112] on div "Edit the plan" at bounding box center [632, 112] width 47 height 10
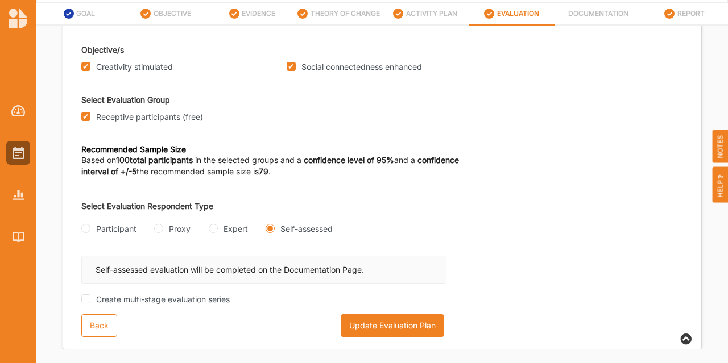
scroll to position [72, 0]
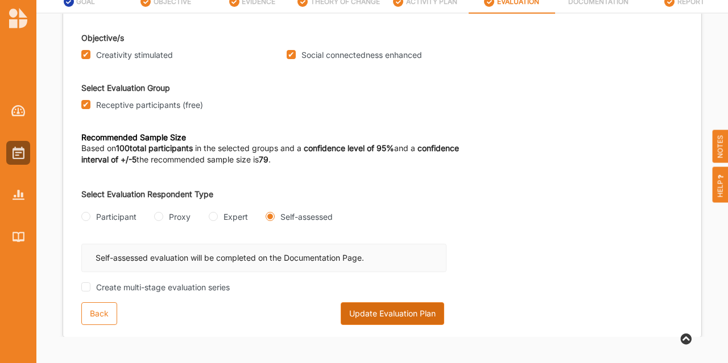
click at [412, 317] on button "Update Evaluation Plan" at bounding box center [393, 314] width 104 height 23
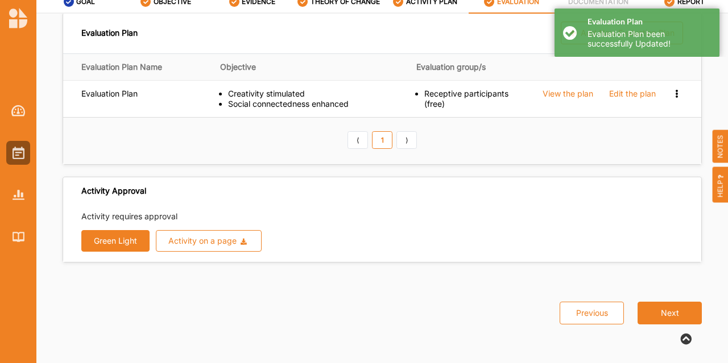
scroll to position [5, 0]
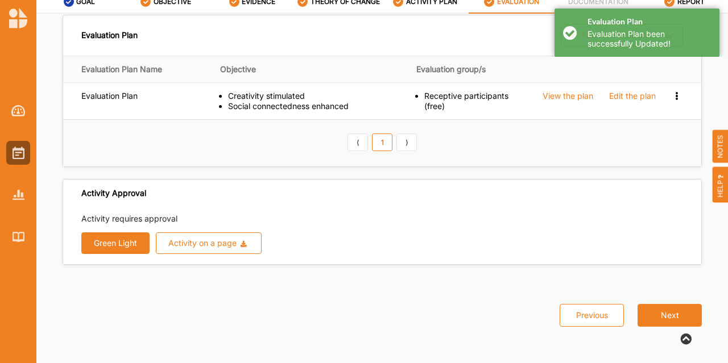
click at [96, 242] on button "Green Light" at bounding box center [115, 244] width 68 height 22
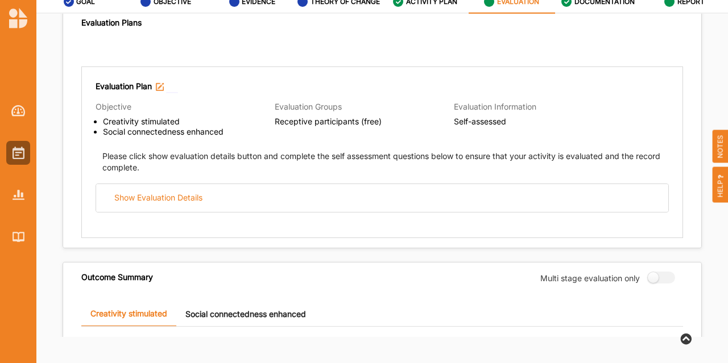
scroll to position [104, 0]
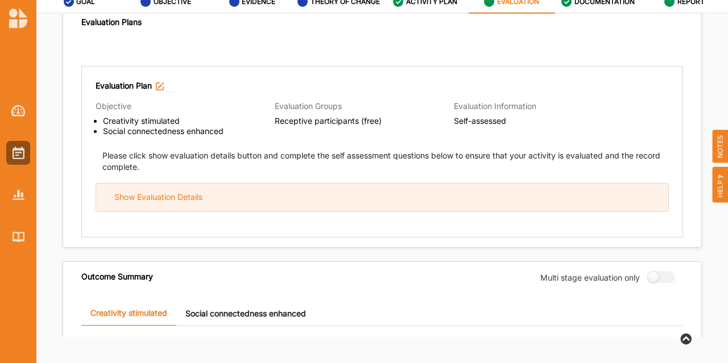
click at [160, 198] on div "Show Evaluation Details" at bounding box center [158, 197] width 88 height 10
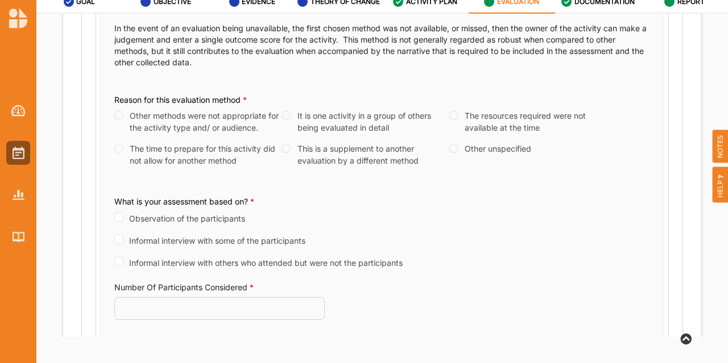
scroll to position [331, 0]
click at [201, 121] on label "Other methods were not appropriate for the activity type and/ or audience." at bounding box center [206, 122] width 152 height 24
click at [123, 120] on input "Other methods were not appropriate for the activity type and/ or audience." at bounding box center [118, 115] width 9 height 9
radio input "true"
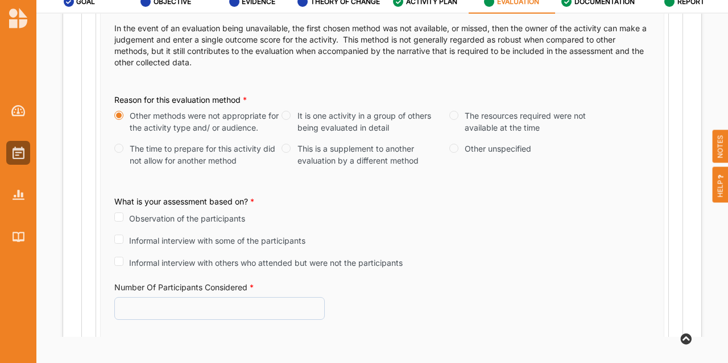
click at [169, 214] on label "Observation of the participants" at bounding box center [187, 219] width 116 height 12
click at [123, 214] on input "Observation of the participants" at bounding box center [118, 217] width 9 height 9
checkbox input "true"
click at [154, 260] on label "Informal interview with others who attended but were not the participants" at bounding box center [266, 262] width 274 height 12
click at [123, 260] on input "Informal interview with others who attended but were not the participants" at bounding box center [118, 260] width 9 height 9
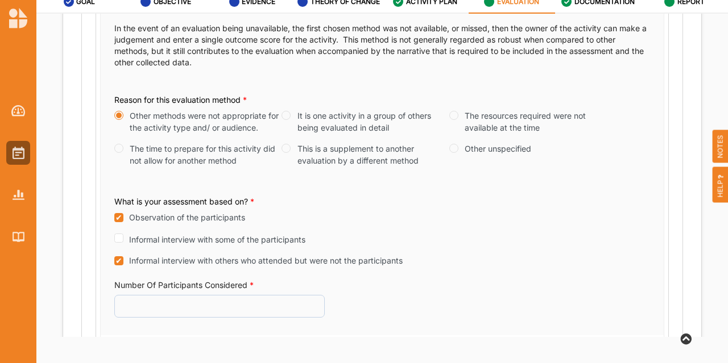
checkbox input "true"
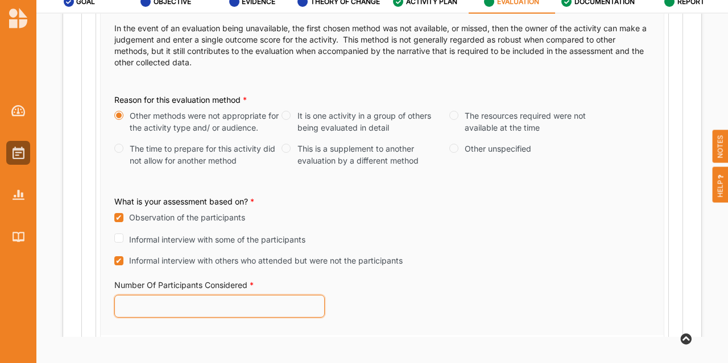
click at [148, 299] on input "Number Of Participants Considered *" at bounding box center [219, 306] width 210 height 23
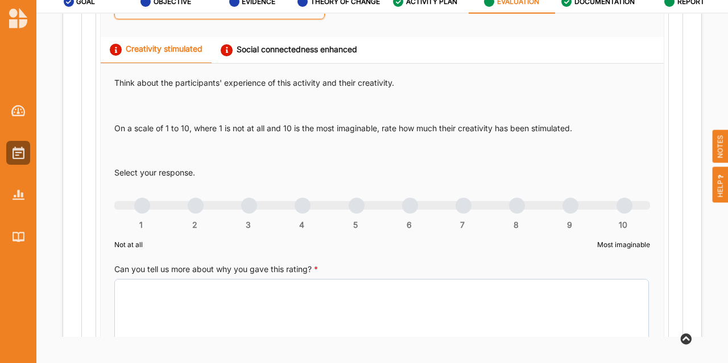
scroll to position [630, 0]
type input "48"
click at [408, 208] on div "1 2 3 4 5 6 7 8 9 10" at bounding box center [382, 212] width 536 height 8
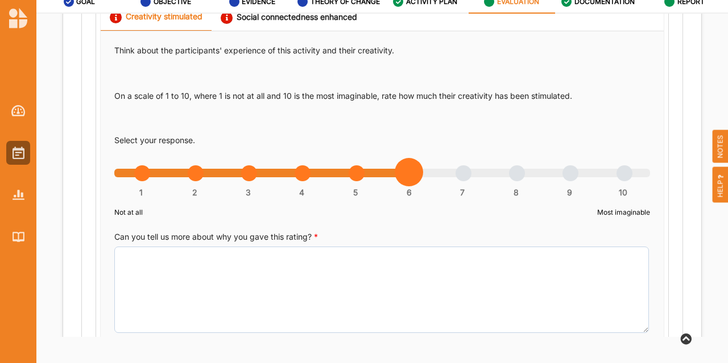
scroll to position [665, 0]
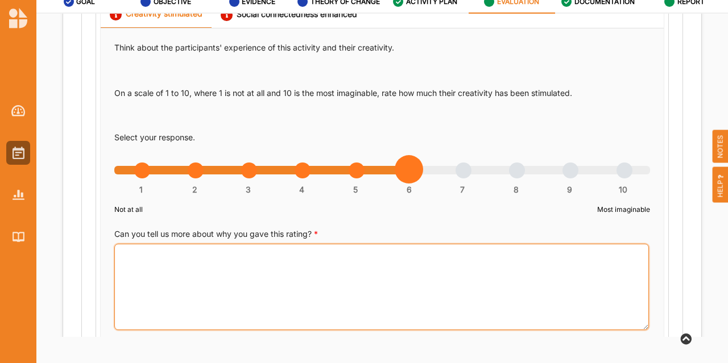
click at [297, 277] on textarea "Can you tell us more about why you gave this rating? *" at bounding box center [381, 287] width 535 height 86
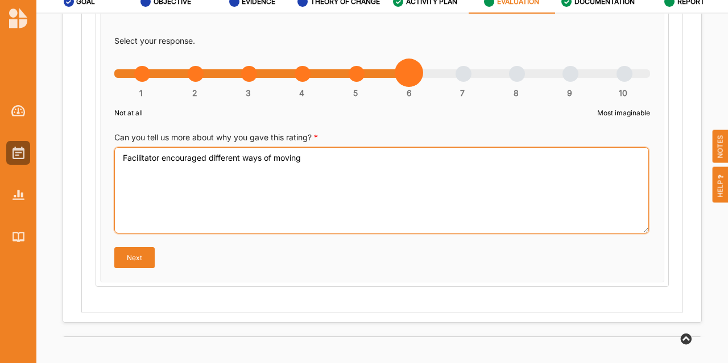
scroll to position [762, 0]
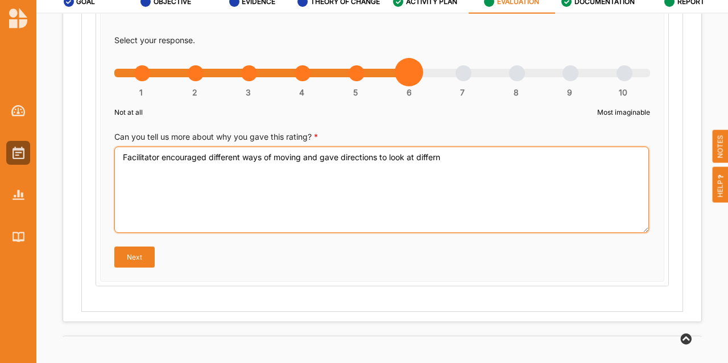
drag, startPoint x: 454, startPoint y: 155, endPoint x: 321, endPoint y: 156, distance: 133.1
click at [321, 156] on textarea "Facilitator encouraged different ways of moving and gave directions to look at …" at bounding box center [381, 190] width 535 height 86
type textarea "Facilitator encouraged different ways of moving and dancing"
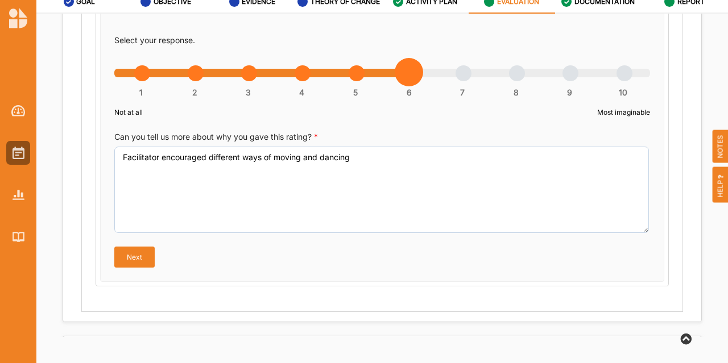
click at [135, 250] on button "Next" at bounding box center [134, 257] width 40 height 20
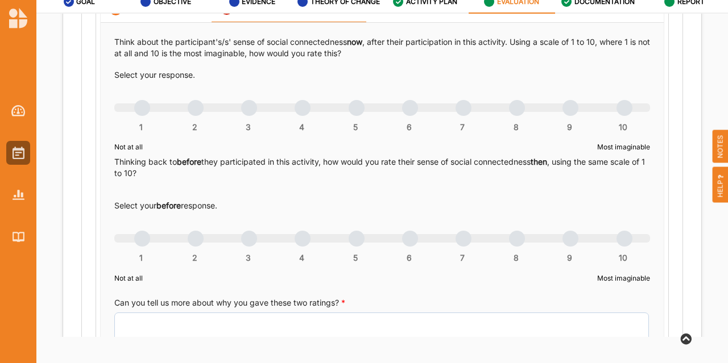
radio input "true"
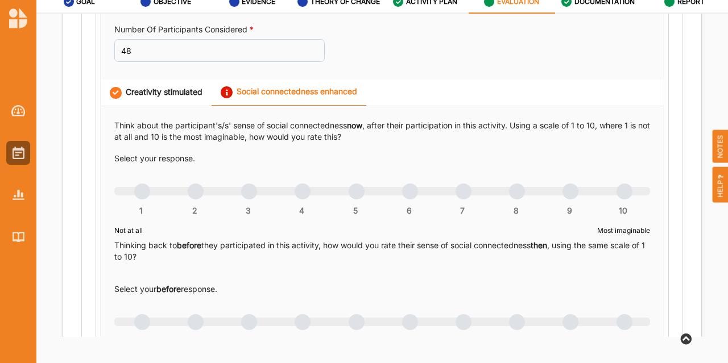
scroll to position [586, 0]
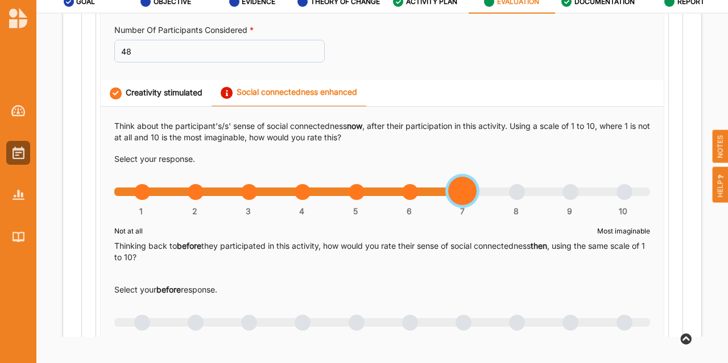
click at [463, 194] on div "1 2 3 4 5 6 7 8 9 10" at bounding box center [382, 198] width 536 height 8
radio input "true"
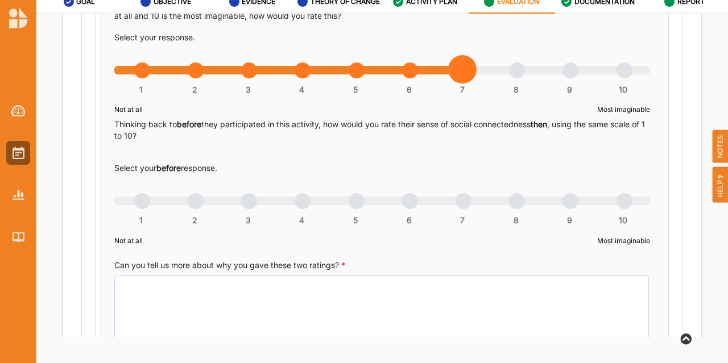
scroll to position [708, 0]
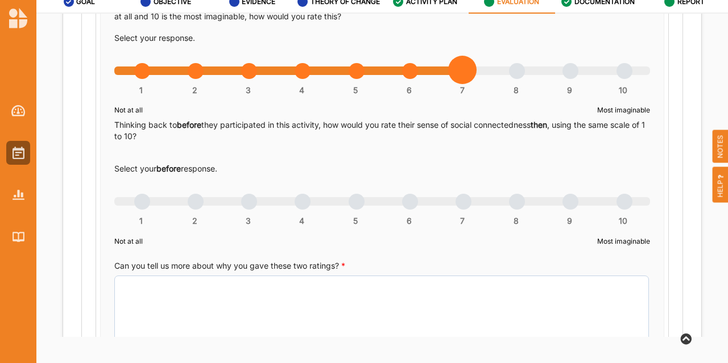
click at [358, 204] on div "1 2 3 4 5 6 7 8 9 10" at bounding box center [382, 208] width 536 height 8
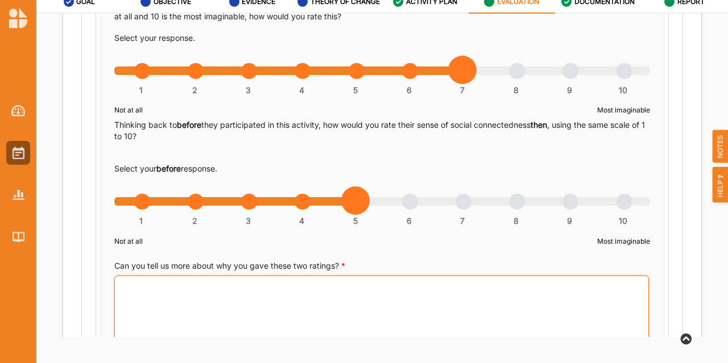
click at [269, 302] on textarea "Can you tell us more about why you gave these two ratings? *" at bounding box center [381, 319] width 535 height 86
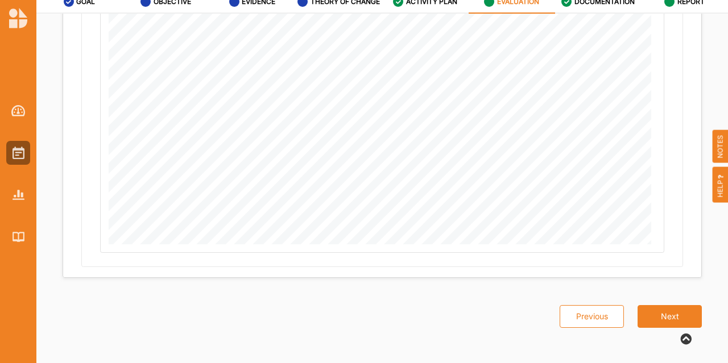
scroll to position [1544, 0]
type textarea "The activity encouraged participants to connect with one another by joining in …"
click at [651, 314] on button "Next" at bounding box center [670, 316] width 64 height 23
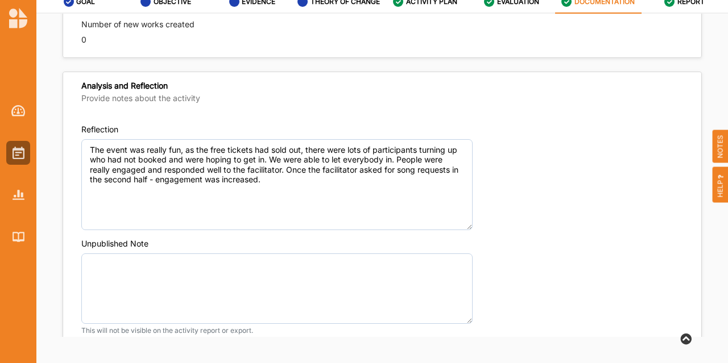
scroll to position [927, 0]
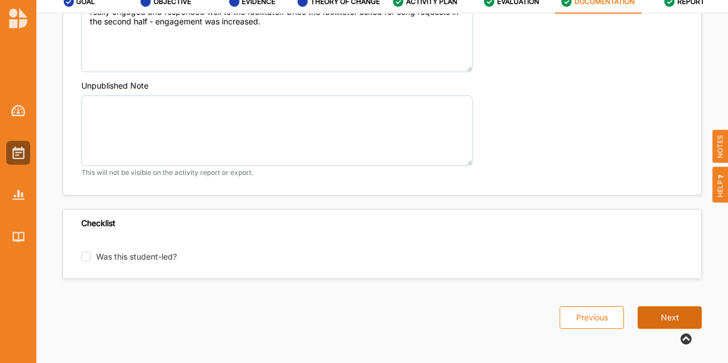
click at [657, 313] on button "Next" at bounding box center [670, 318] width 64 height 23
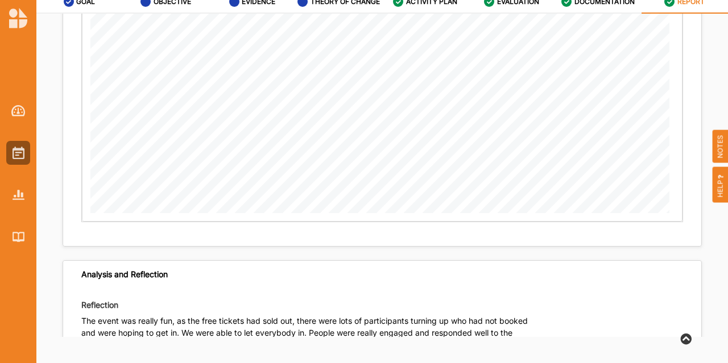
scroll to position [1941, 0]
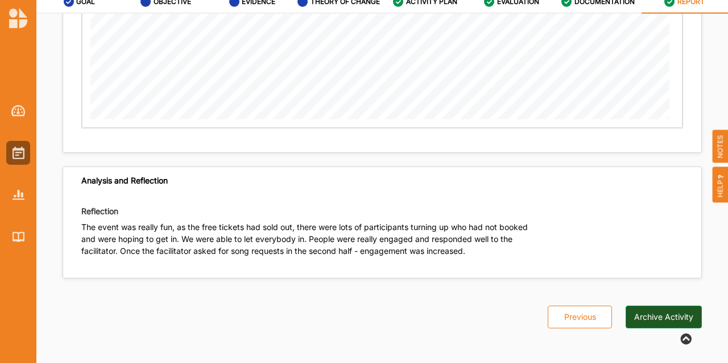
click at [659, 311] on button "Archive Activity" at bounding box center [664, 317] width 76 height 23
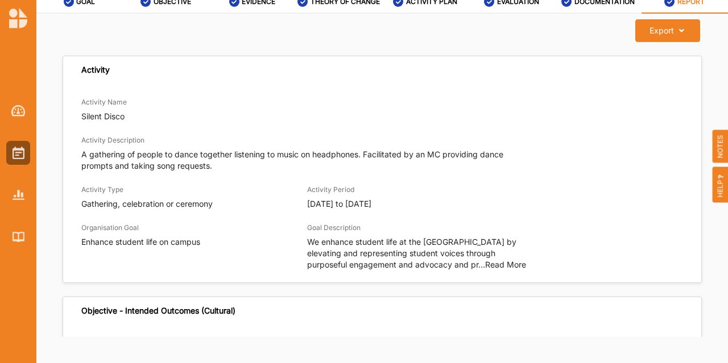
scroll to position [0, 0]
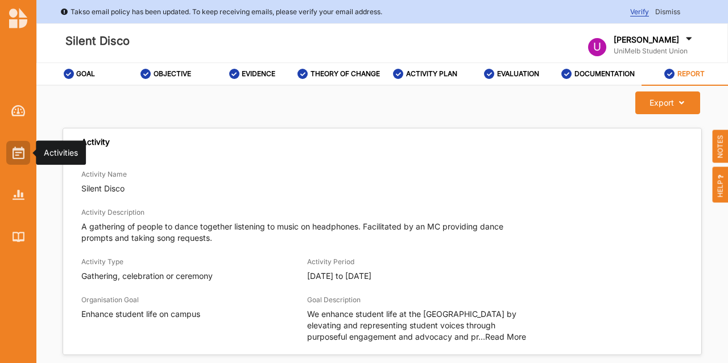
click at [15, 151] on img at bounding box center [19, 153] width 12 height 13
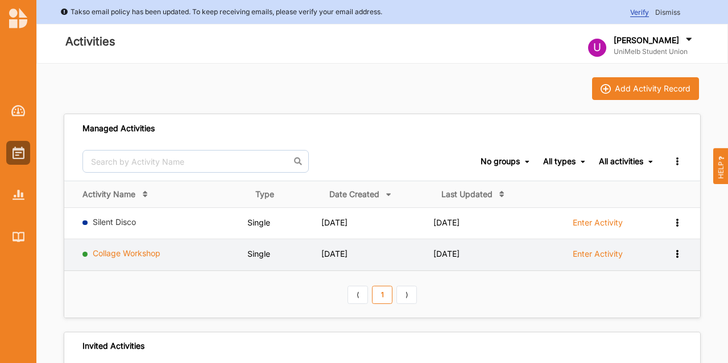
click at [100, 257] on link "Collage Workshop" at bounding box center [127, 254] width 68 height 10
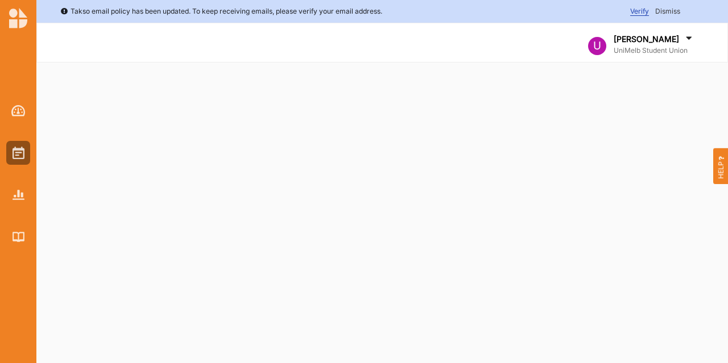
select select "2"
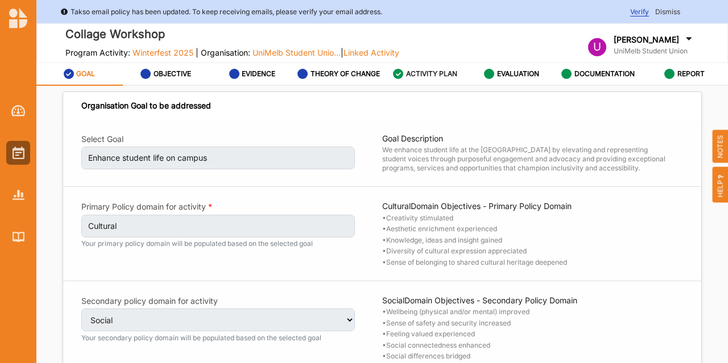
click at [415, 71] on label "ACTIVITY PLAN" at bounding box center [431, 73] width 51 height 9
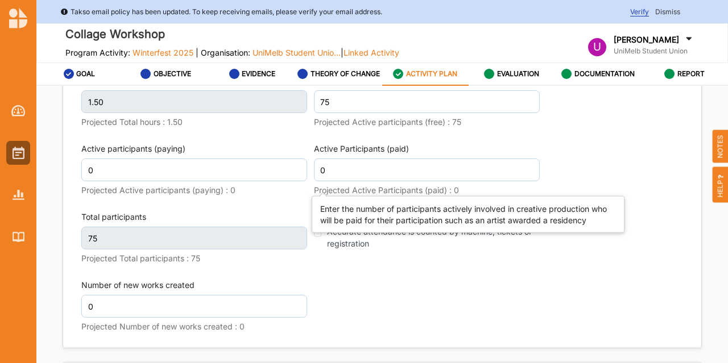
scroll to position [1669, 0]
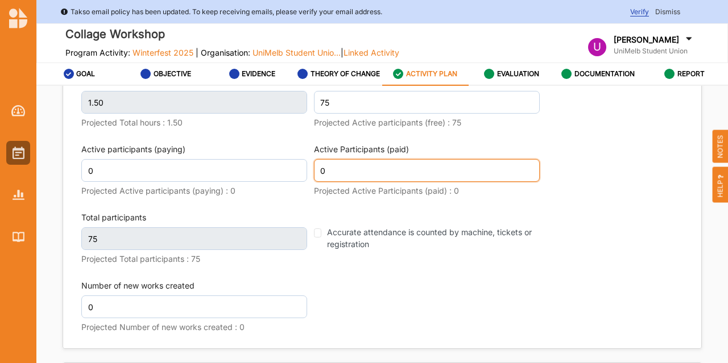
click at [328, 182] on input "0" at bounding box center [427, 170] width 226 height 23
type input "1"
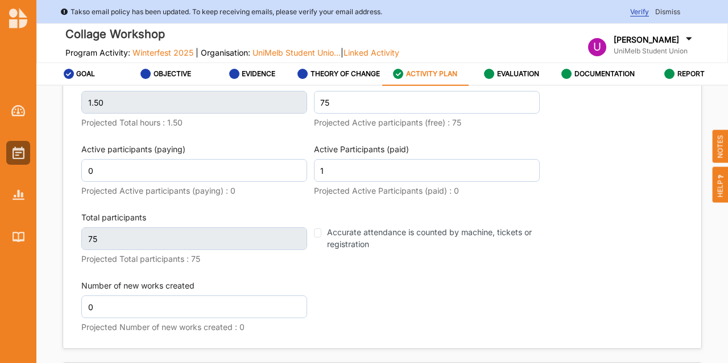
scroll to position [1677, 0]
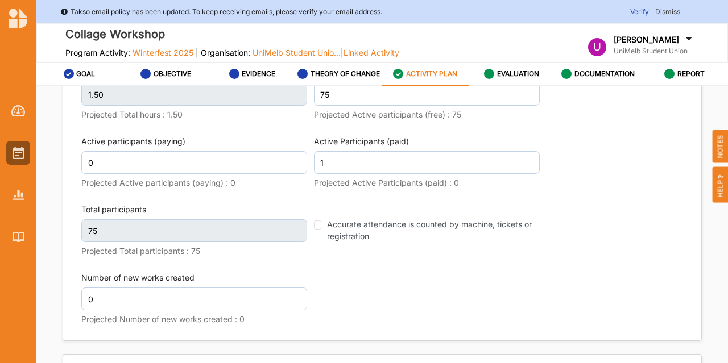
click at [254, 169] on div "Activity Data Sessions 1 Projected Sessions : 1 Hours per Session 1.50 Projecte…" at bounding box center [382, 152] width 602 height 365
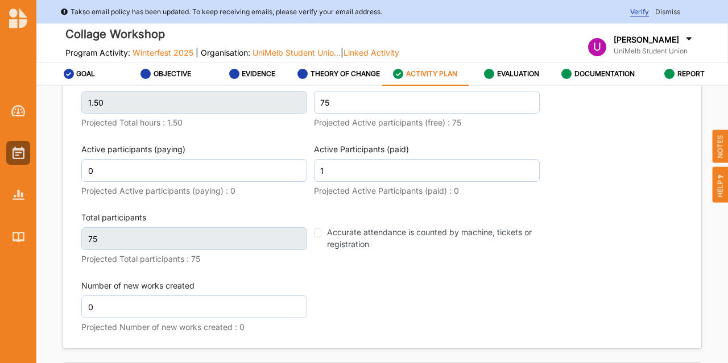
type input "76"
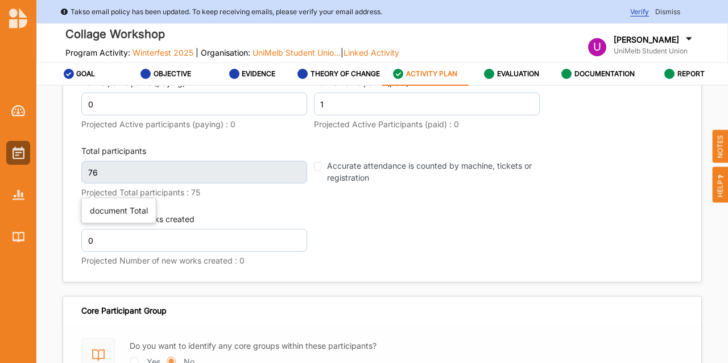
scroll to position [1809, 0]
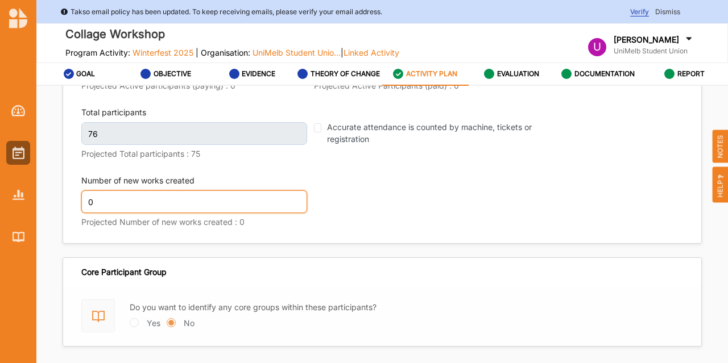
click at [106, 197] on input "0" at bounding box center [194, 202] width 226 height 23
type input "75"
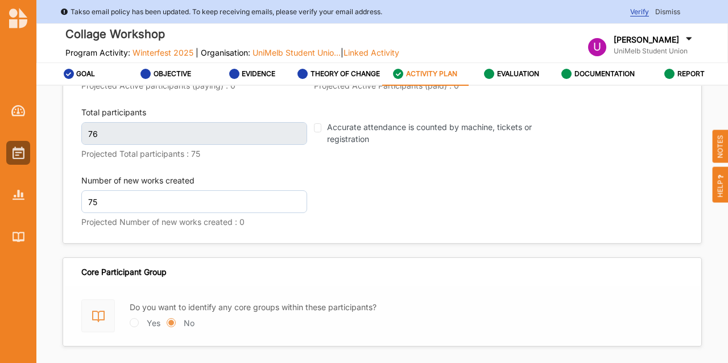
click at [359, 243] on div "Other Income 0.00 Projected Income : 0.00 Actual activity final result 0 This f…" at bounding box center [382, 15] width 638 height 458
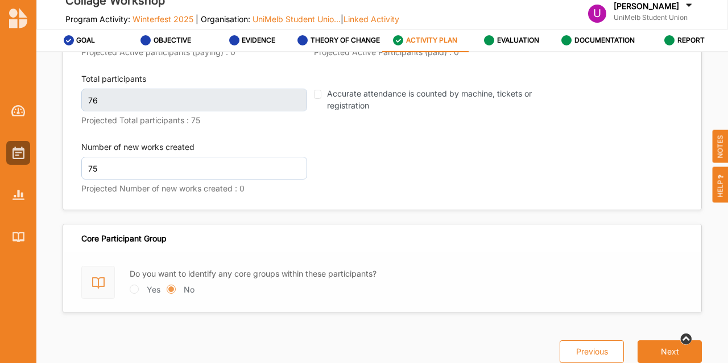
scroll to position [72, 0]
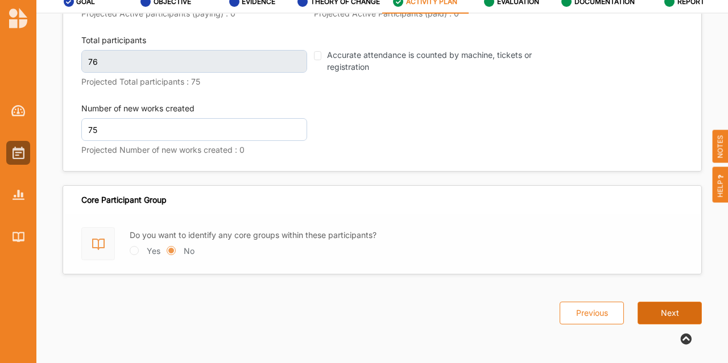
click at [660, 310] on button "Next" at bounding box center [670, 313] width 64 height 23
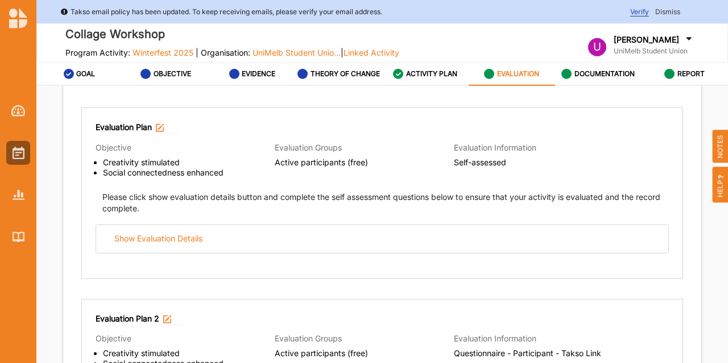
scroll to position [135, 0]
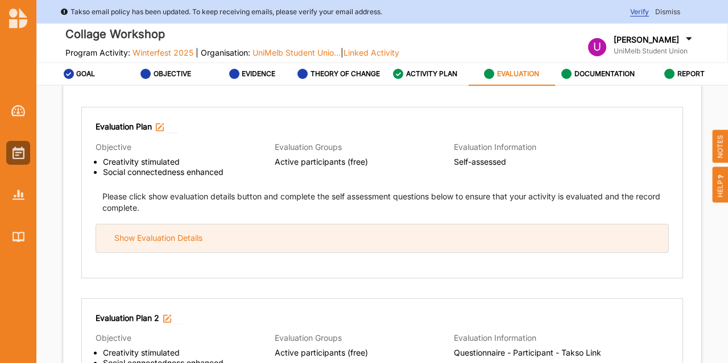
click at [304, 246] on div "Show Evaluation Details" at bounding box center [382, 239] width 572 height 28
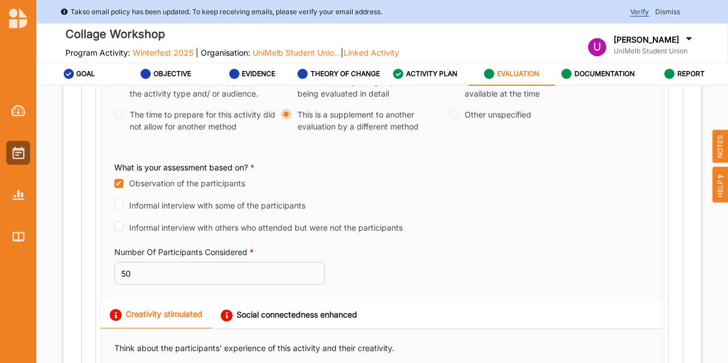
scroll to position [468, 0]
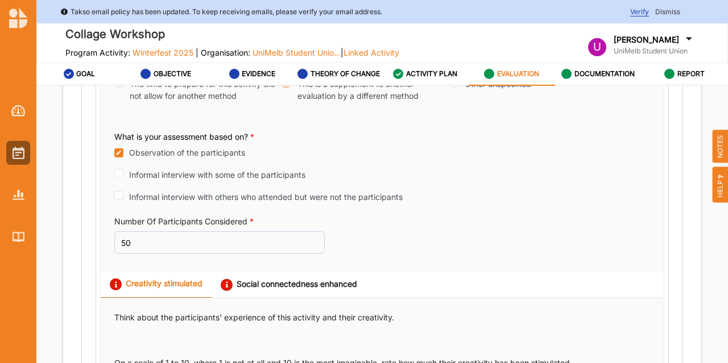
click at [314, 197] on label "Informal interview with others who attended but were not the participants" at bounding box center [266, 197] width 274 height 12
click at [123, 197] on input "Informal interview with others who attended but were not the participants" at bounding box center [118, 195] width 9 height 9
checkbox input "true"
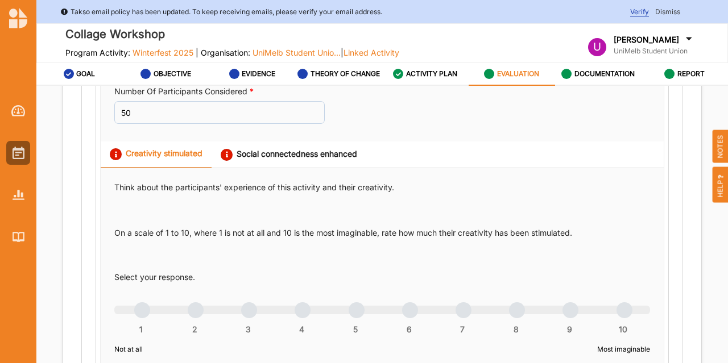
scroll to position [598, 0]
click at [140, 113] on input "50" at bounding box center [219, 112] width 210 height 23
type input "5"
type input "75"
click at [449, 81] on div "ACTIVITY PLAN" at bounding box center [425, 74] width 64 height 20
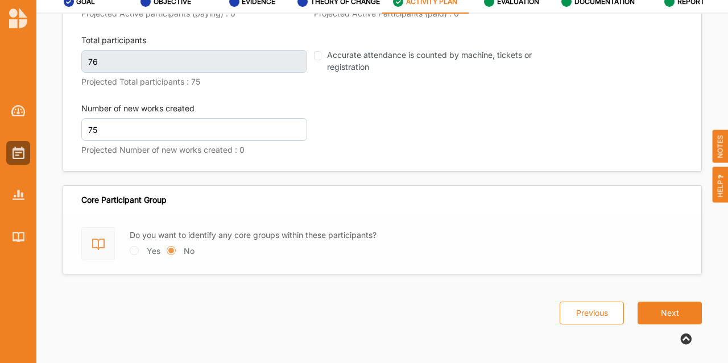
scroll to position [1807, 0]
click at [656, 313] on button "Next" at bounding box center [670, 313] width 64 height 23
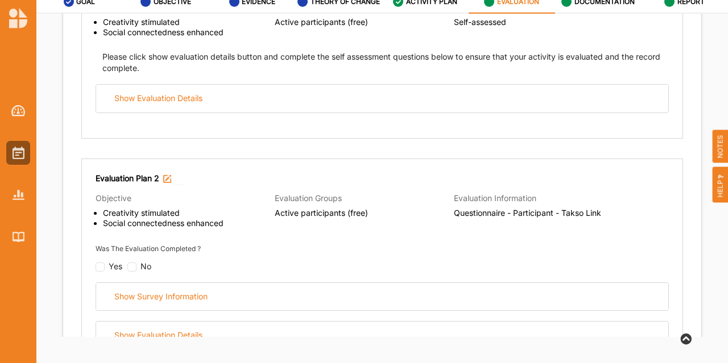
scroll to position [208, 0]
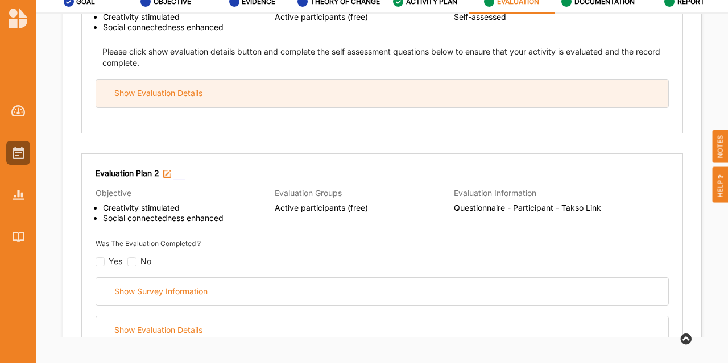
click at [263, 101] on div "Show Evaluation Details" at bounding box center [382, 94] width 572 height 28
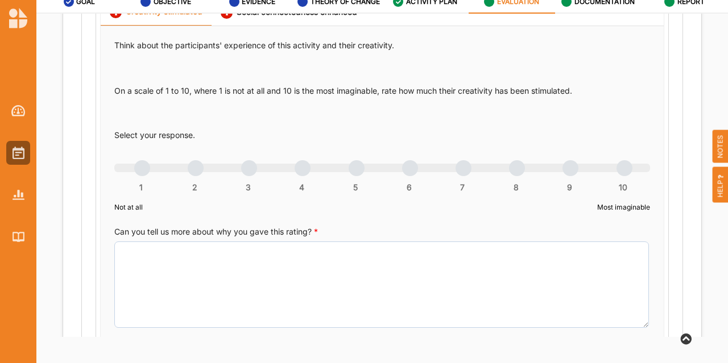
scroll to position [668, 0]
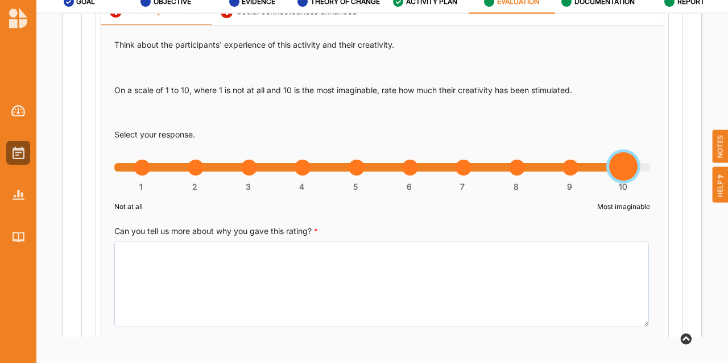
click at [622, 169] on div "1 2 3 4 5 6 7 8 9 10" at bounding box center [382, 173] width 536 height 8
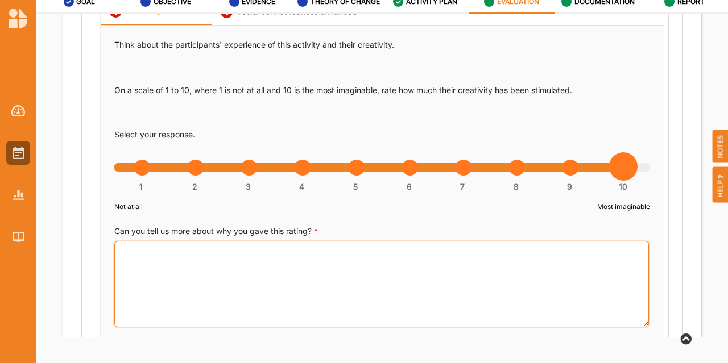
click at [362, 268] on textarea "Can you tell us more about why you gave this rating? *" at bounding box center [381, 284] width 535 height 86
click at [278, 247] on textarea "The workshop encouraged people to be vry cretive with materials" at bounding box center [381, 284] width 535 height 86
click at [308, 249] on textarea "The workshop encouraged people to be very cretive with materials" at bounding box center [381, 284] width 535 height 86
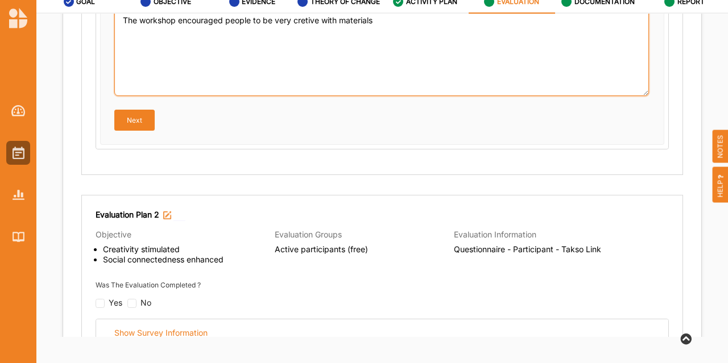
scroll to position [0, 122]
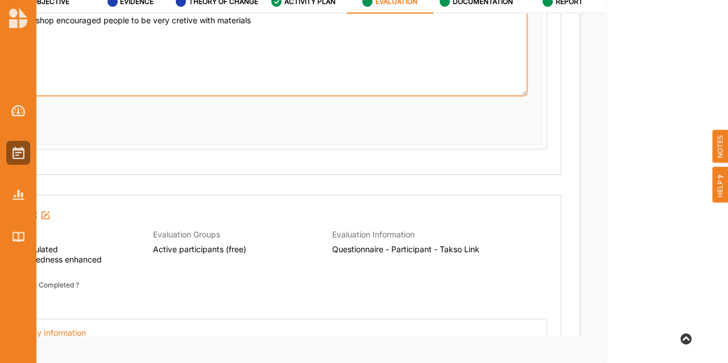
click at [181, 18] on textarea "The workshop encouraged people to be very cretive with materials" at bounding box center [260, 53] width 535 height 86
click at [284, 35] on textarea "The workshop encouraged people to be very creative with materials" at bounding box center [260, 53] width 535 height 86
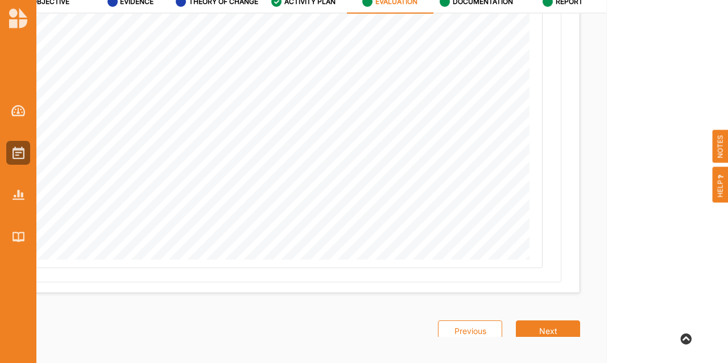
scroll to position [1705, 0]
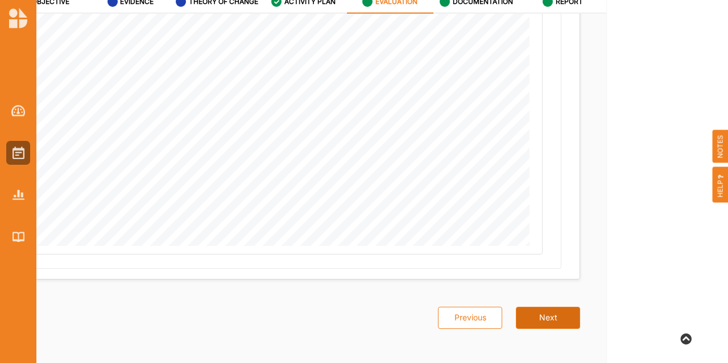
type textarea "The workshop encouraged people to be very creative with materials and visuals"
click at [543, 313] on button "Next" at bounding box center [548, 318] width 64 height 23
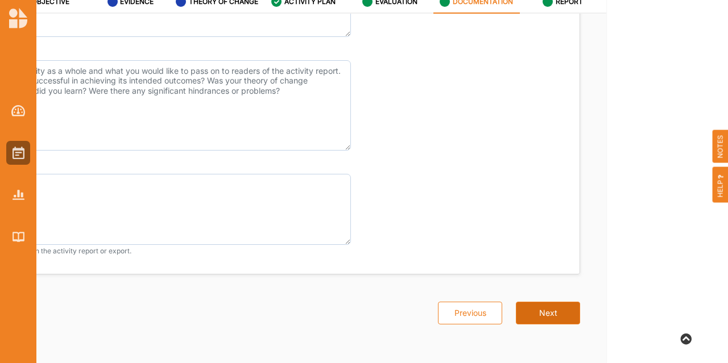
scroll to position [1036, 0]
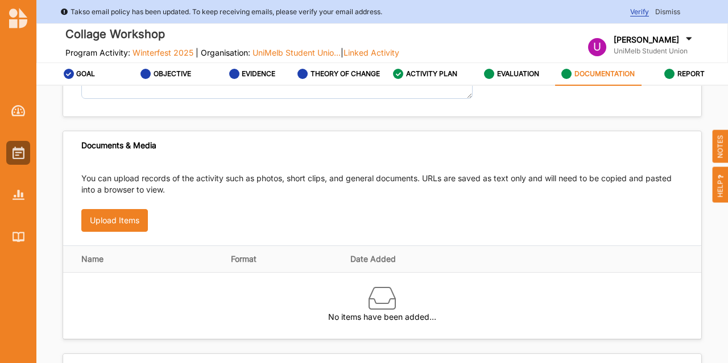
scroll to position [45, 0]
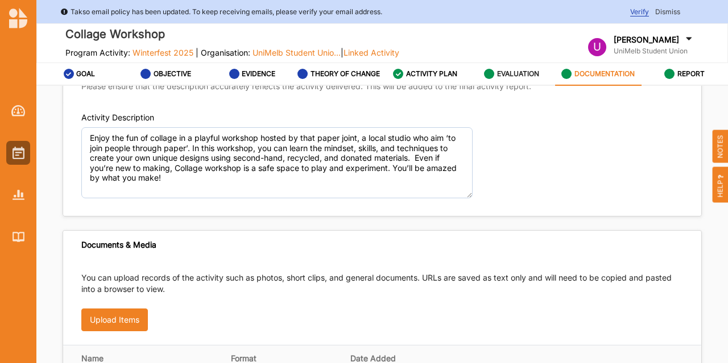
click at [515, 72] on label "EVALUATION" at bounding box center [518, 73] width 42 height 9
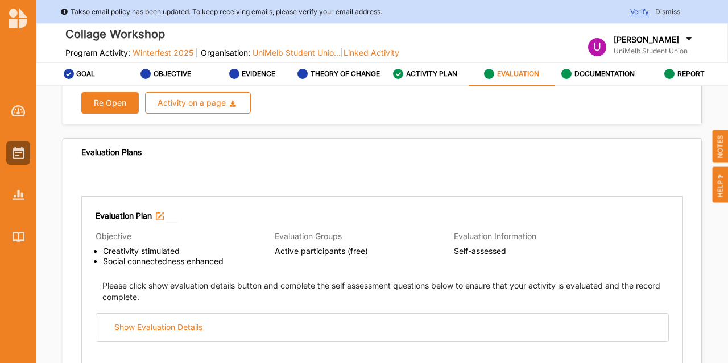
scroll to position [244, 0]
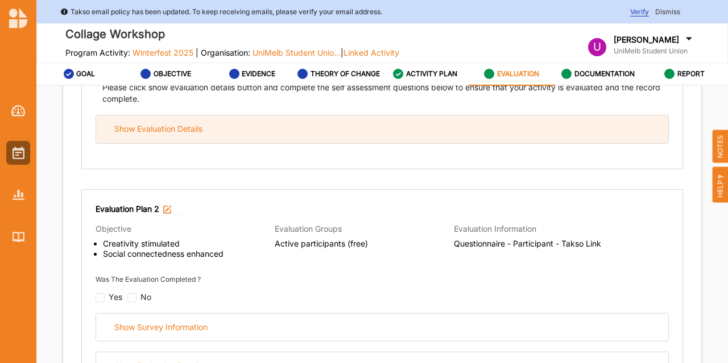
click at [179, 115] on div "Show Evaluation Details" at bounding box center [382, 129] width 572 height 28
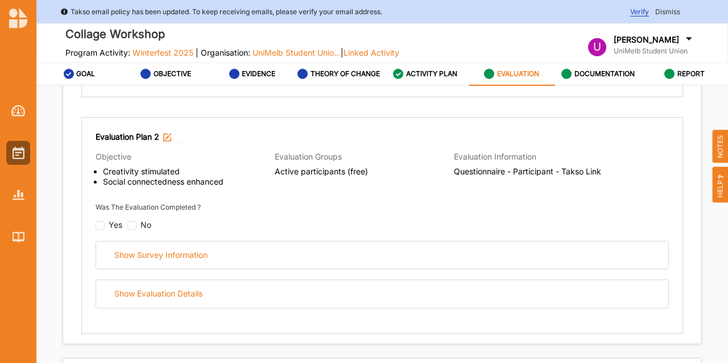
scroll to position [1050, 0]
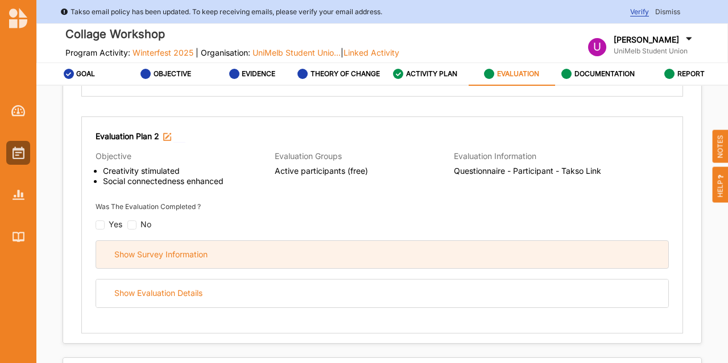
click at [169, 250] on div "Show Survey Information" at bounding box center [160, 255] width 93 height 10
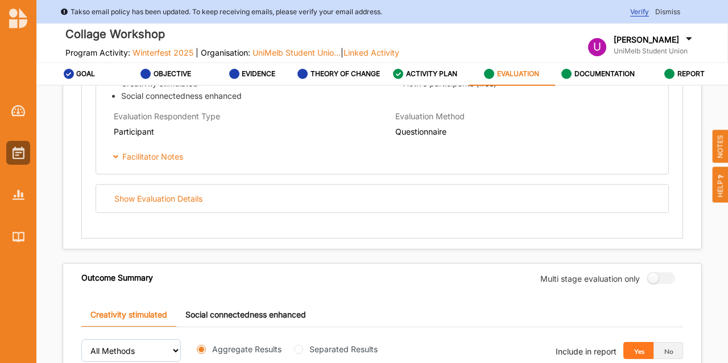
scroll to position [1555, 0]
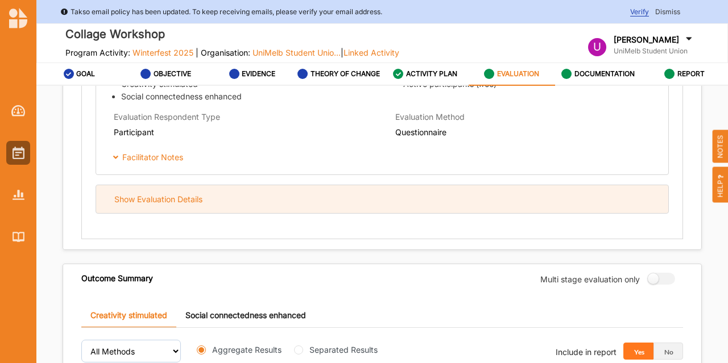
click at [150, 203] on div "Show Evaluation Details" at bounding box center [382, 199] width 572 height 28
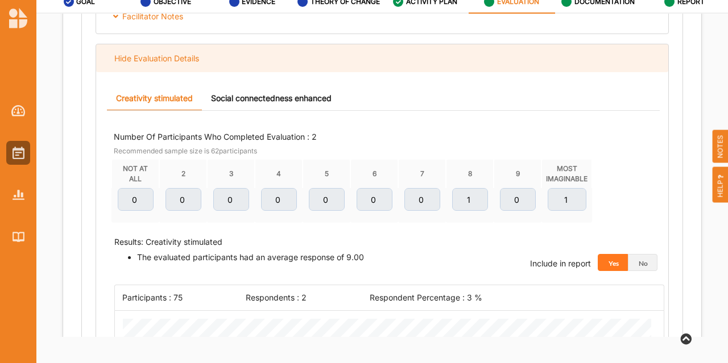
scroll to position [1623, 0]
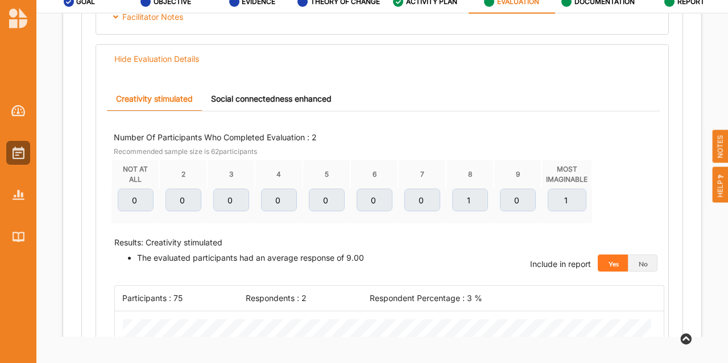
click at [251, 96] on link "Social connectedness enhanced" at bounding box center [271, 99] width 139 height 24
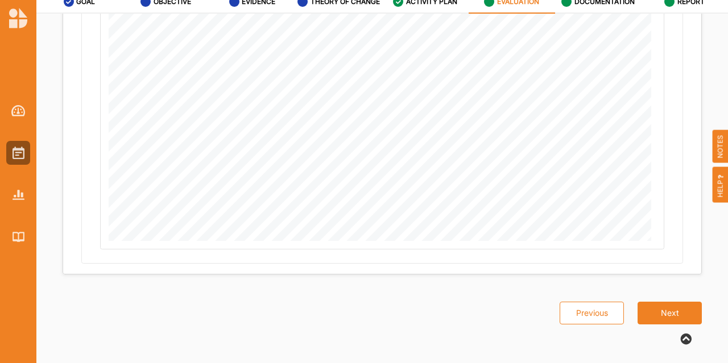
scroll to position [72, 0]
click at [641, 317] on button "Next" at bounding box center [670, 314] width 64 height 23
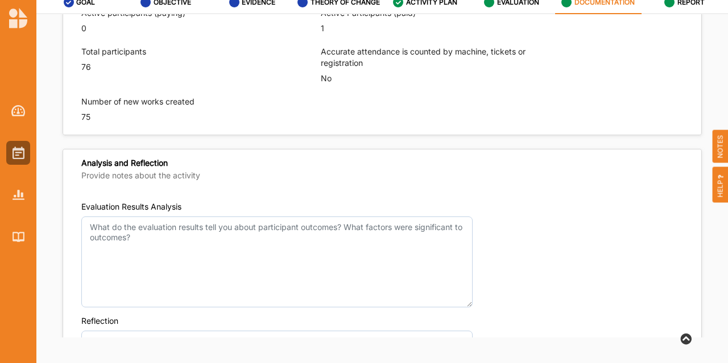
scroll to position [774, 0]
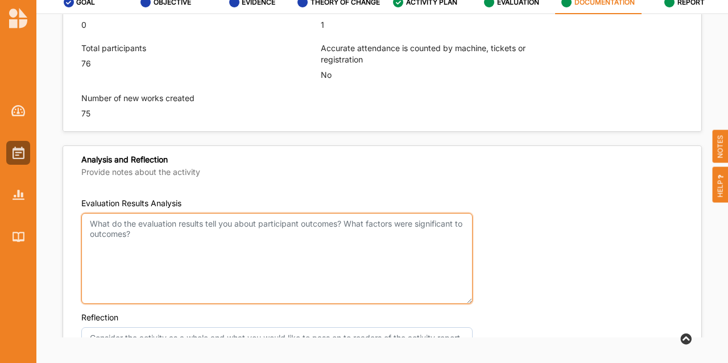
click at [122, 224] on textarea "Evaluation Results Analysis" at bounding box center [276, 258] width 391 height 91
type textarea "W"
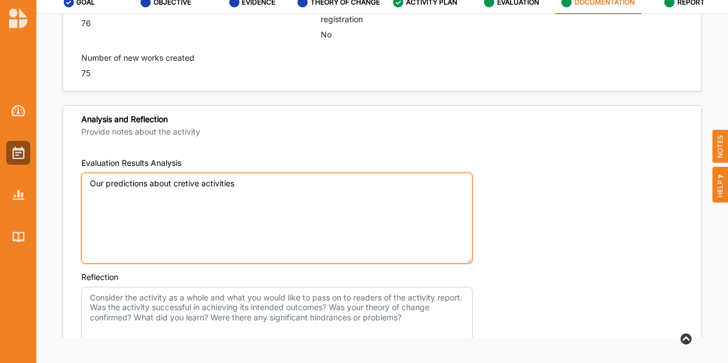
scroll to position [813, 0]
click at [185, 181] on textarea "Our predictions about cretive activities" at bounding box center [276, 219] width 391 height 91
click at [249, 180] on textarea "Our predictions about creative activities" at bounding box center [276, 219] width 391 height 91
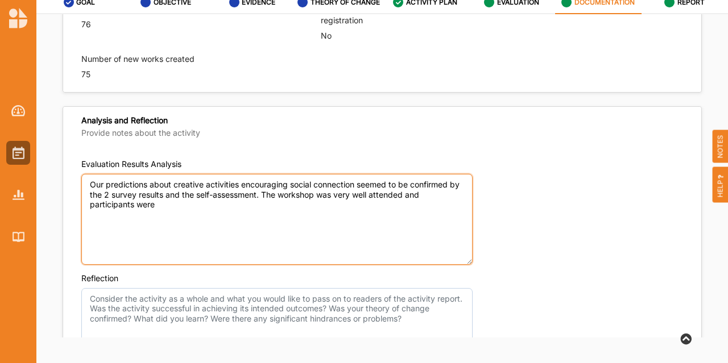
click at [180, 204] on textarea "Our predictions about creative activities encouraging social connection seemed …" at bounding box center [276, 219] width 391 height 91
type textarea "Our predictions about creative activities encouraging social connection seemed …"
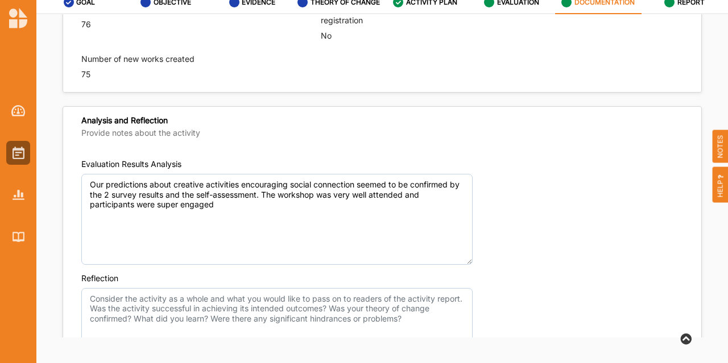
click at [257, 114] on div "Analysis and Reflection Provide notes about the activity" at bounding box center [382, 128] width 638 height 42
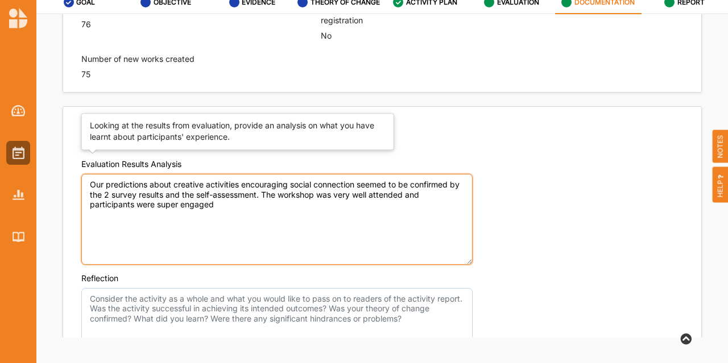
drag, startPoint x: 218, startPoint y: 205, endPoint x: 82, endPoint y: 165, distance: 141.6
click at [82, 165] on div "Evaluation Results Analysis Our predictions about creative activities encouragi…" at bounding box center [382, 212] width 602 height 106
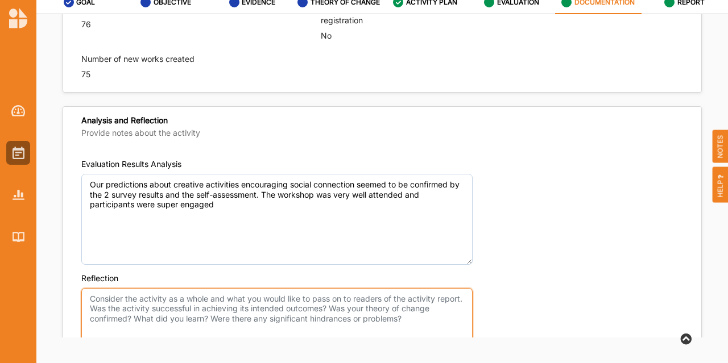
click at [430, 324] on textarea "Reflection" at bounding box center [276, 333] width 391 height 91
drag, startPoint x: 448, startPoint y: 313, endPoint x: 48, endPoint y: 243, distance: 406.5
click at [48, 243] on div "Final Activity Description Please ensure that the description accurately reflec…" at bounding box center [382, 176] width 692 height 324
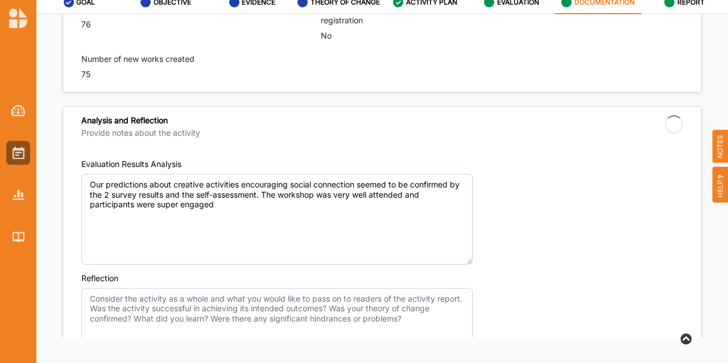
click at [430, 346] on div "GOAL OBJECTIVE EVIDENCE THEORY OF CHANGE ACTIVITY PLAN EVALUATION DOCUMENTATION…" at bounding box center [382, 175] width 692 height 369
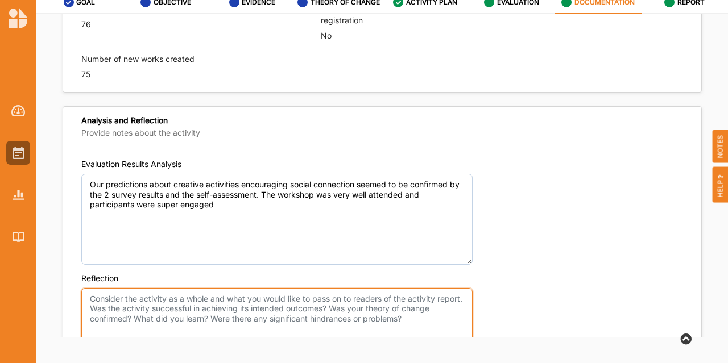
drag, startPoint x: 413, startPoint y: 315, endPoint x: 71, endPoint y: 297, distance: 343.4
click at [71, 297] on div "Evaluation Results Analysis Our predictions about creative activities encouragi…" at bounding box center [382, 325] width 638 height 353
paste textarea "Our predictions about creative activities encouraging social connection seemed …"
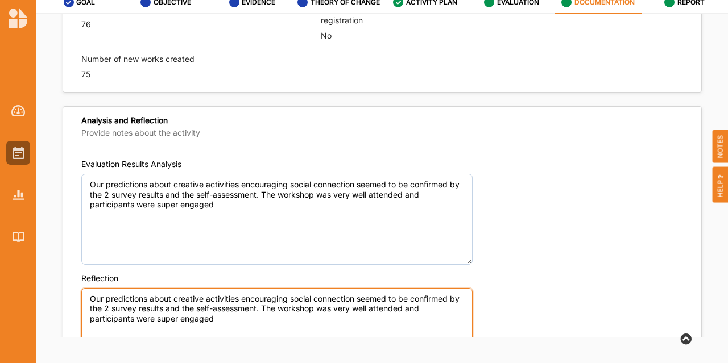
type textarea "Our predictions about creative activities encouraging social connection seemed …"
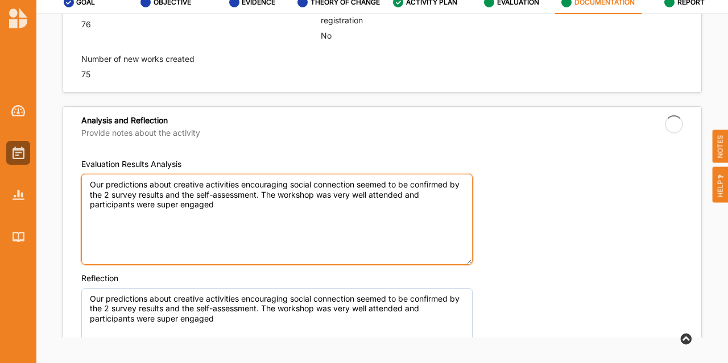
click at [259, 214] on textarea "Our predictions about creative activities encouraging social connection seemed …" at bounding box center [276, 219] width 391 height 91
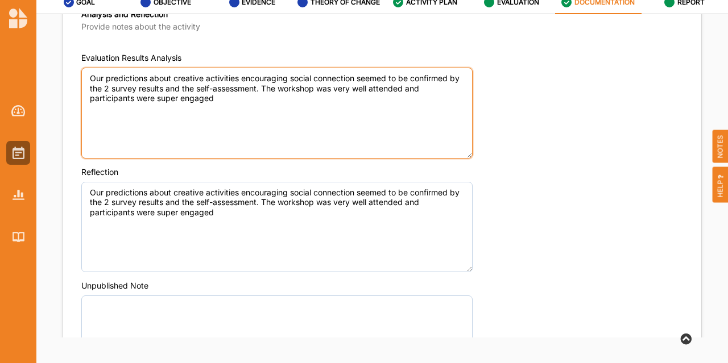
scroll to position [1036, 0]
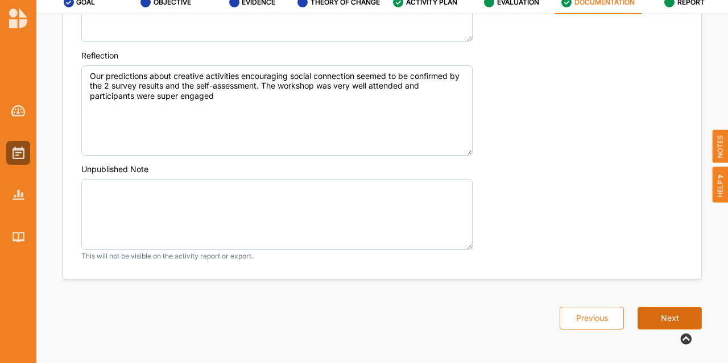
click at [652, 313] on button "Next" at bounding box center [670, 318] width 64 height 23
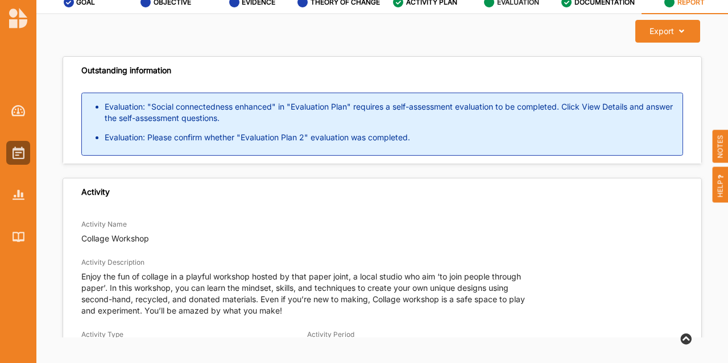
click at [501, 4] on label "EVALUATION" at bounding box center [518, 2] width 42 height 9
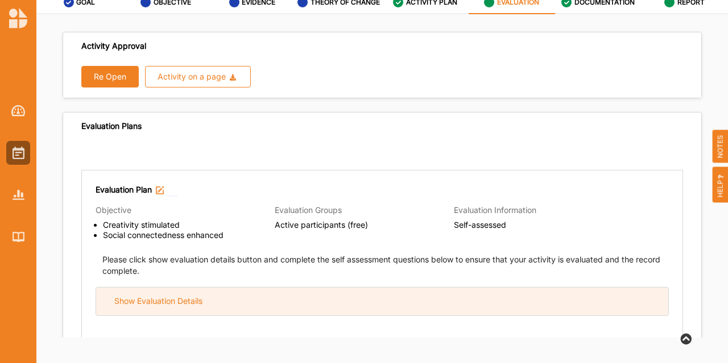
click at [176, 304] on div "Show Evaluation Details" at bounding box center [158, 301] width 88 height 10
click at [176, 304] on div "Hide Evaluation Details" at bounding box center [156, 301] width 85 height 10
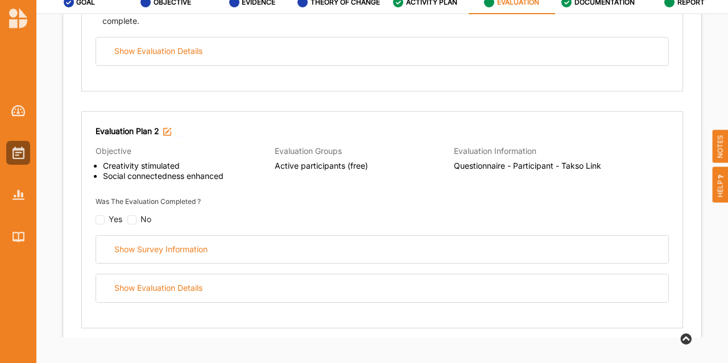
scroll to position [313, 0]
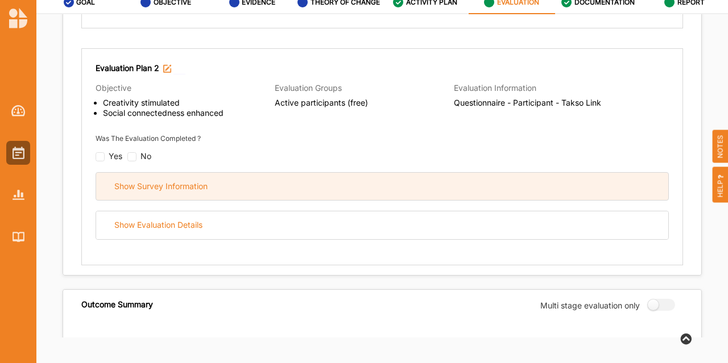
click at [197, 193] on div "Show Survey Information" at bounding box center [382, 187] width 572 height 28
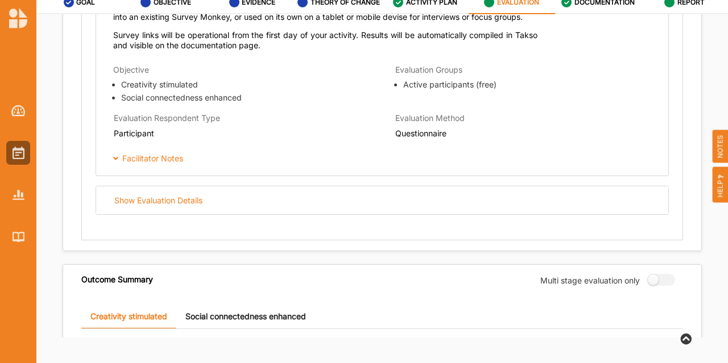
scroll to position [818, 0]
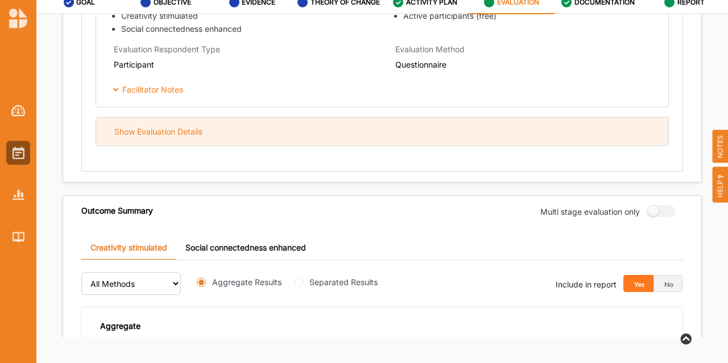
click at [174, 127] on div "Show Evaluation Details" at bounding box center [158, 132] width 88 height 10
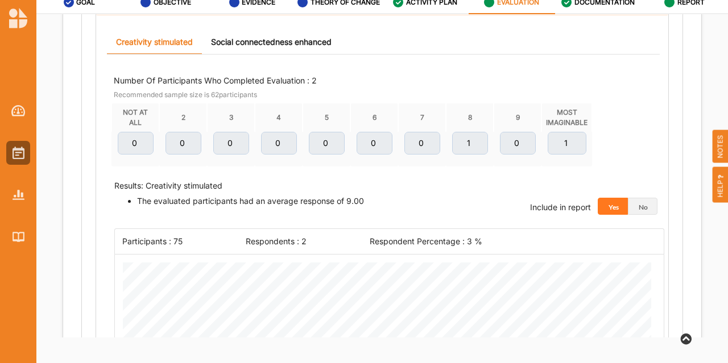
scroll to position [946, 0]
click at [237, 42] on link "Social connectedness enhanced" at bounding box center [271, 43] width 139 height 24
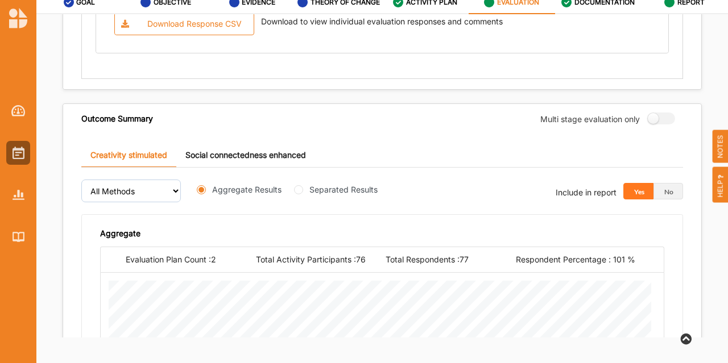
scroll to position [2033, 0]
click at [222, 168] on link "Social connectedness enhanced" at bounding box center [245, 156] width 139 height 24
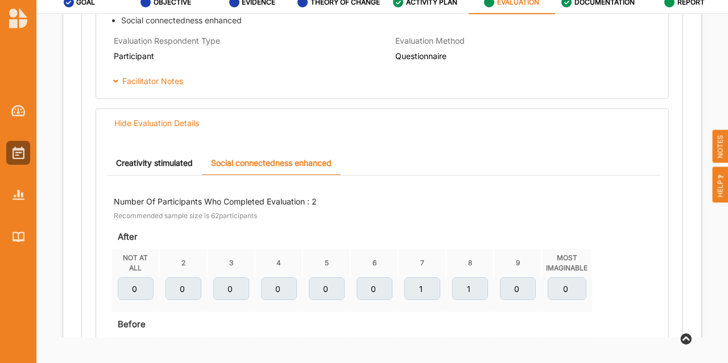
scroll to position [826, 0]
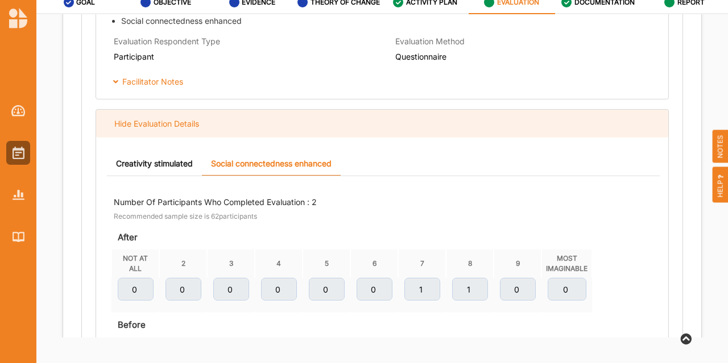
click at [168, 122] on div "Hide Evaluation Details" at bounding box center [156, 124] width 85 height 10
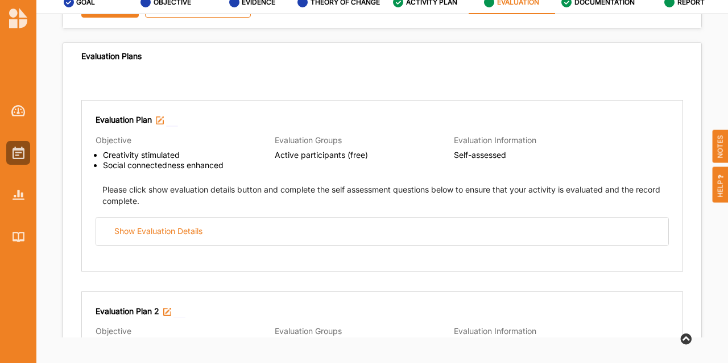
scroll to position [69, 0]
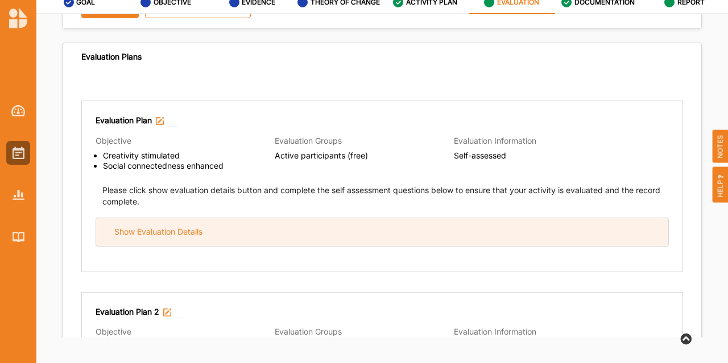
click at [140, 227] on div "Show Evaluation Details" at bounding box center [158, 232] width 88 height 10
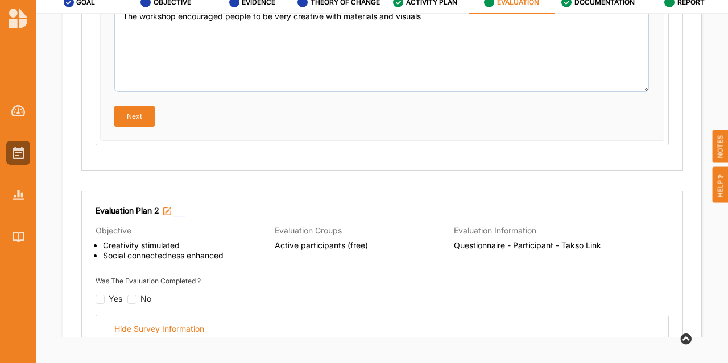
scroll to position [903, 0]
click at [134, 114] on button "Next" at bounding box center [134, 116] width 40 height 20
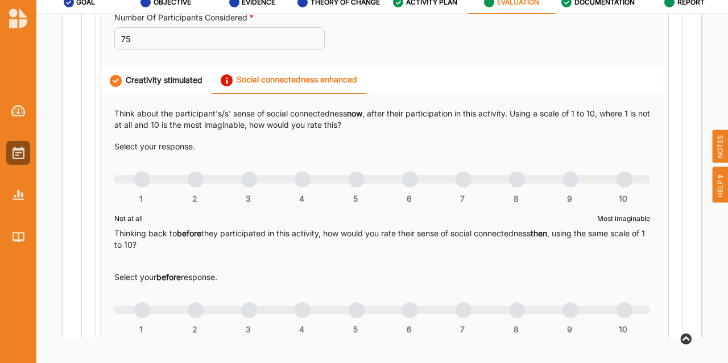
scroll to position [599, 0]
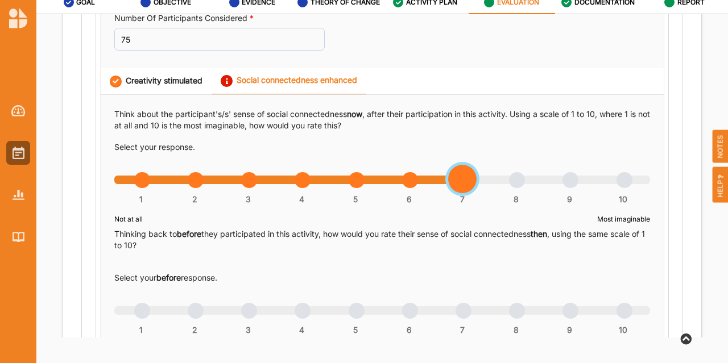
click at [458, 182] on div "1 2 3 4 5 6 7 8 9 10" at bounding box center [382, 186] width 536 height 8
click at [303, 313] on div "1 2 3 4 5 6 7 8 9 10" at bounding box center [382, 317] width 536 height 8
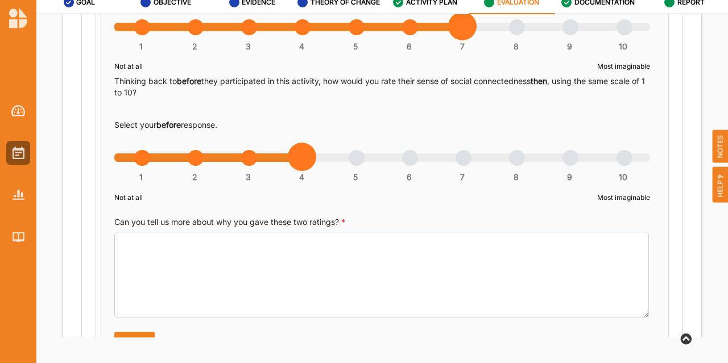
scroll to position [828, 0]
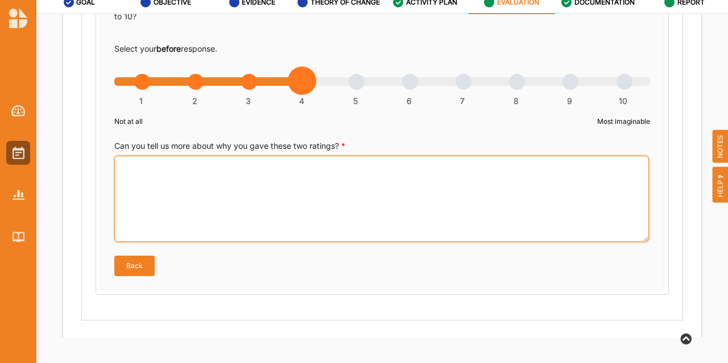
click at [297, 205] on textarea "Can you tell us more about why you gave these two ratings? *" at bounding box center [381, 199] width 535 height 86
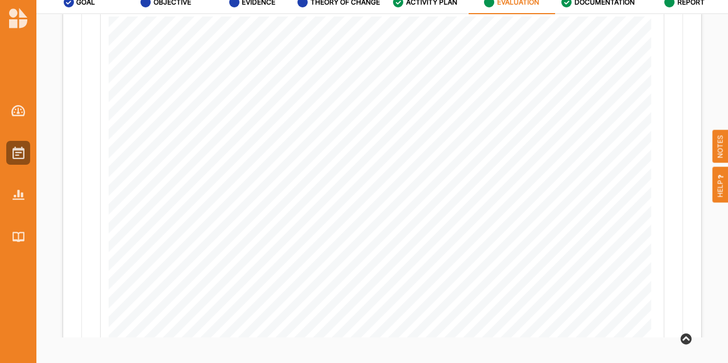
scroll to position [2191, 0]
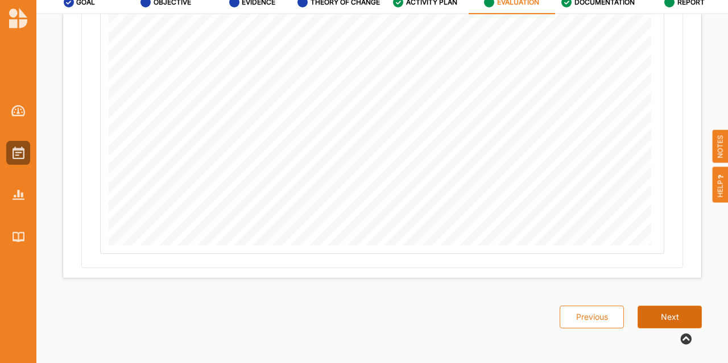
type textarea "The activity encouraged participants to engage with one another"
click at [660, 311] on button "Next" at bounding box center [670, 317] width 64 height 23
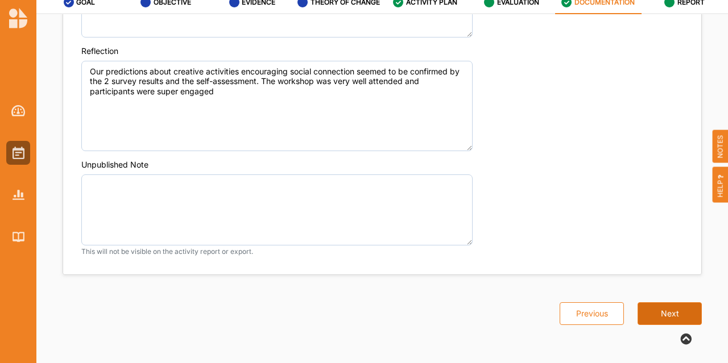
scroll to position [1036, 0]
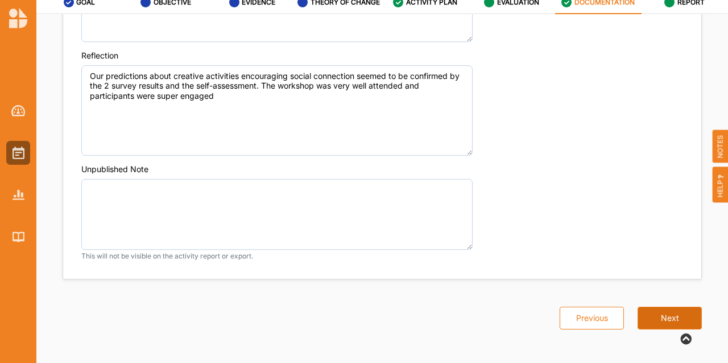
click at [660, 311] on button "Next" at bounding box center [670, 318] width 64 height 23
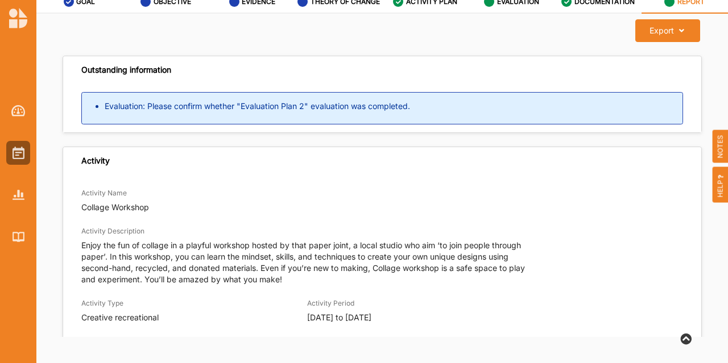
click at [316, 114] on div "Evaluation: Please confirm whether "Evaluation Plan 2" evaluation was completed." at bounding box center [382, 108] width 602 height 32
click at [497, 3] on label "EVALUATION" at bounding box center [518, 1] width 42 height 9
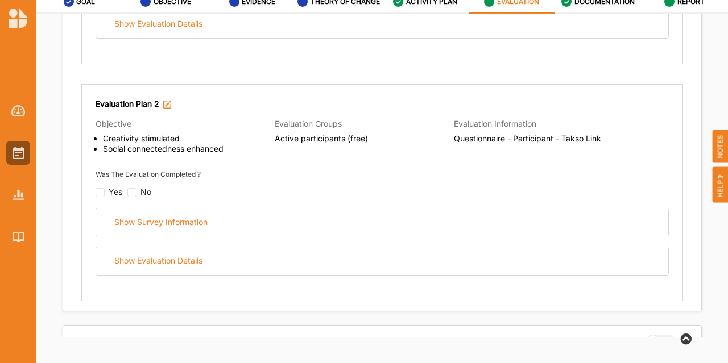
scroll to position [278, 0]
click at [98, 194] on div "Yes" at bounding box center [109, 193] width 27 height 10
click at [99, 189] on input "checkbox" at bounding box center [100, 192] width 9 height 9
checkbox input "false"
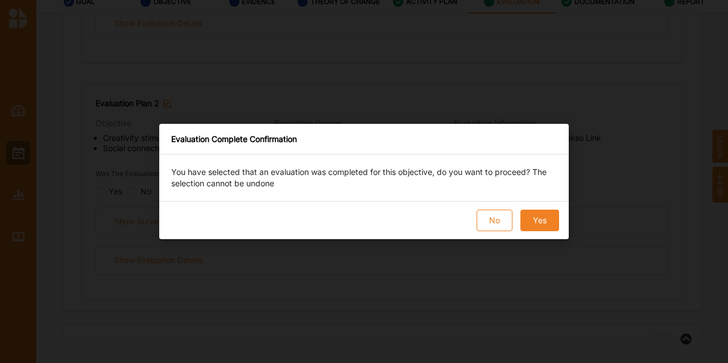
click at [541, 217] on button "Yes" at bounding box center [539, 221] width 39 height 22
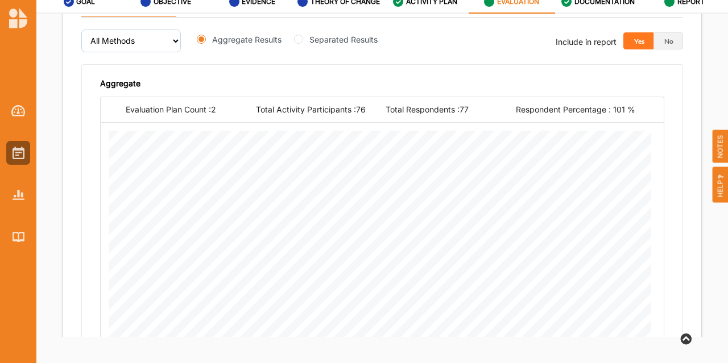
scroll to position [934, 0]
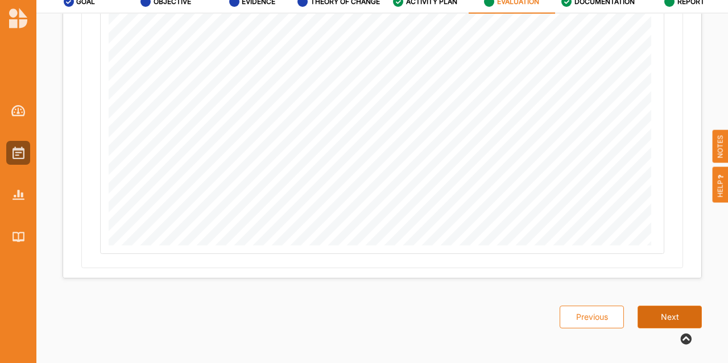
click at [647, 318] on button "Next" at bounding box center [670, 317] width 64 height 23
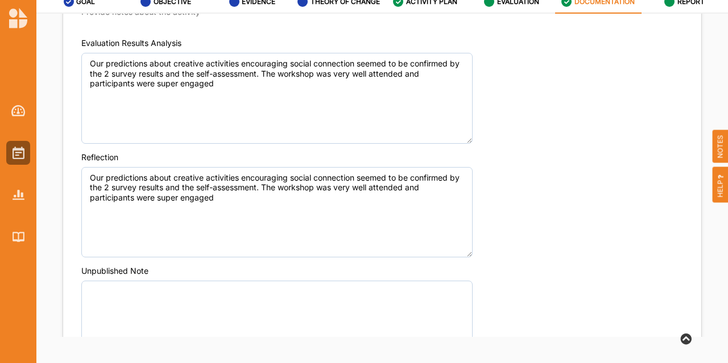
scroll to position [1036, 0]
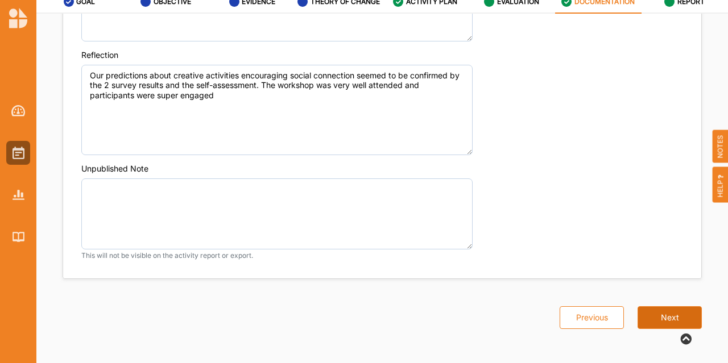
click at [647, 310] on button "Next" at bounding box center [670, 318] width 64 height 23
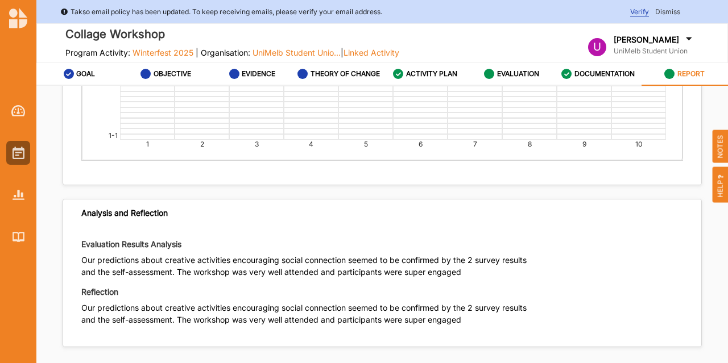
scroll to position [72, 0]
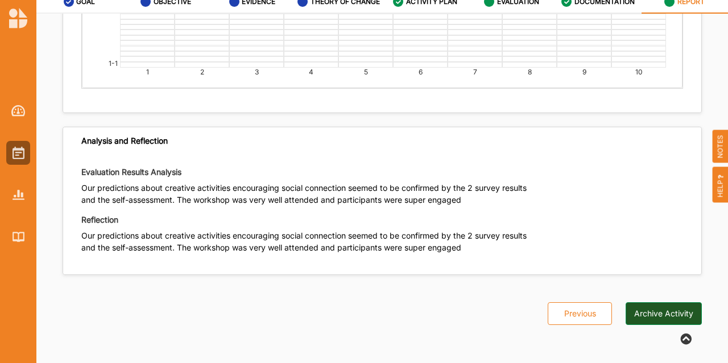
click at [652, 312] on button "Archive Activity" at bounding box center [664, 314] width 76 height 23
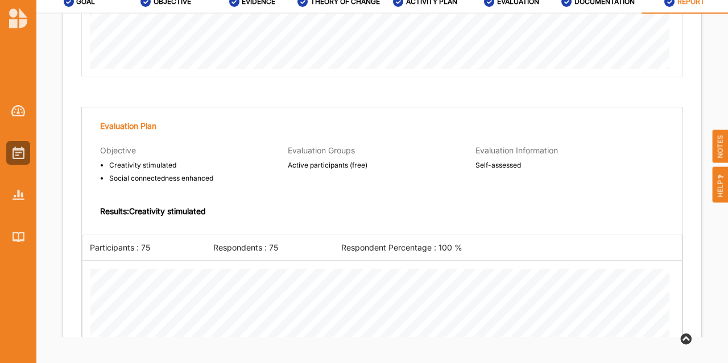
scroll to position [1371, 0]
